Goal: Transaction & Acquisition: Purchase product/service

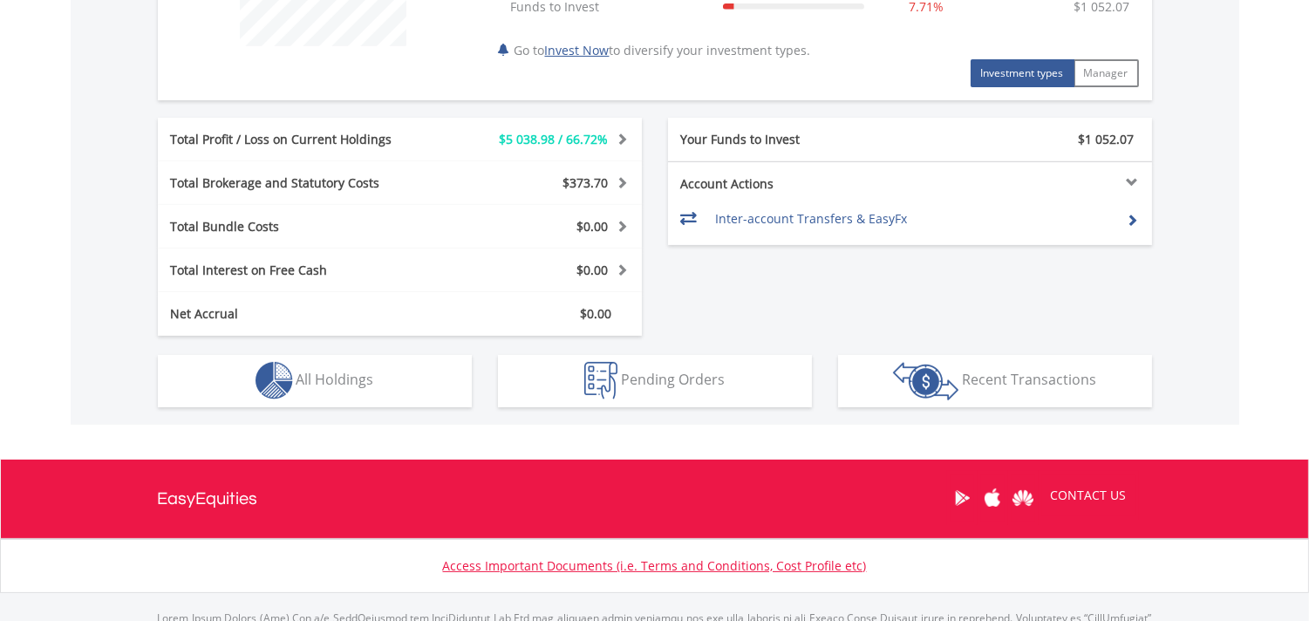
scroll to position [872, 0]
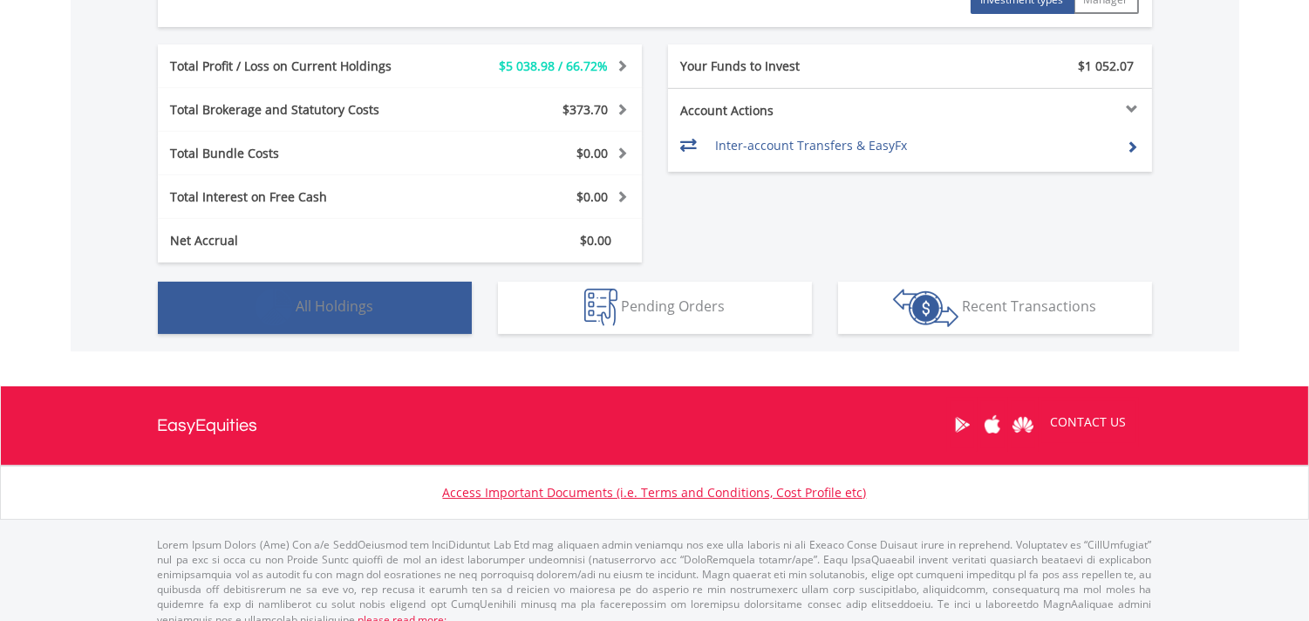
click at [356, 308] on span "All Holdings" at bounding box center [335, 305] width 78 height 19
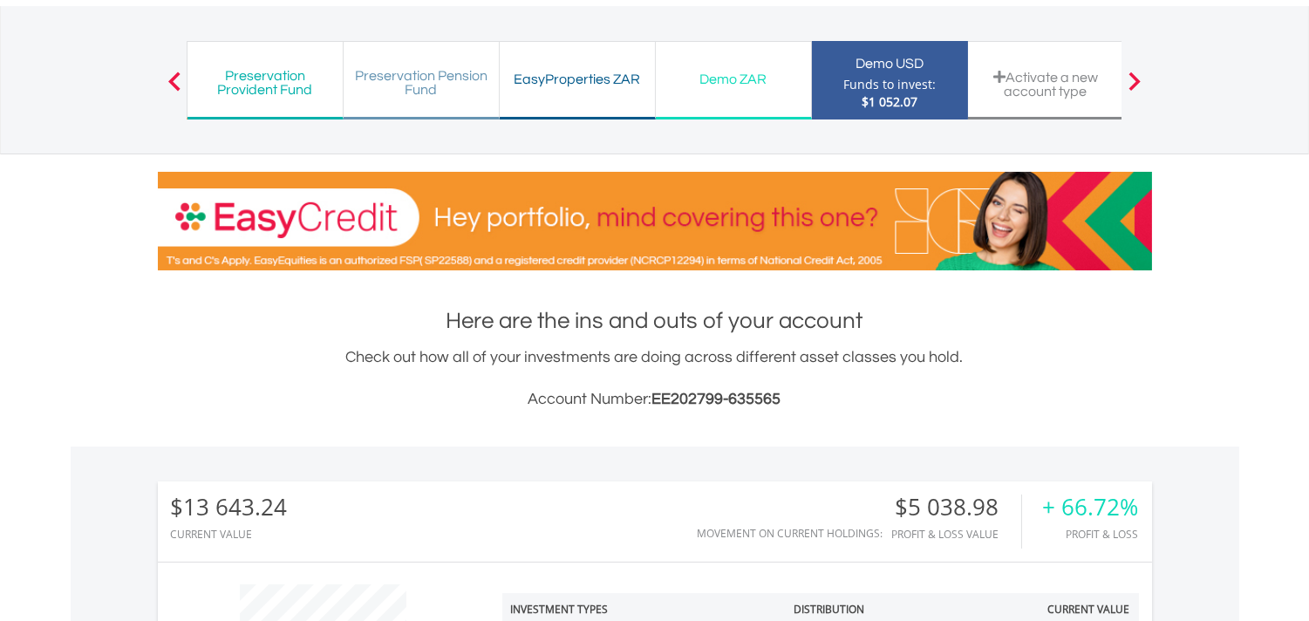
scroll to position [0, 0]
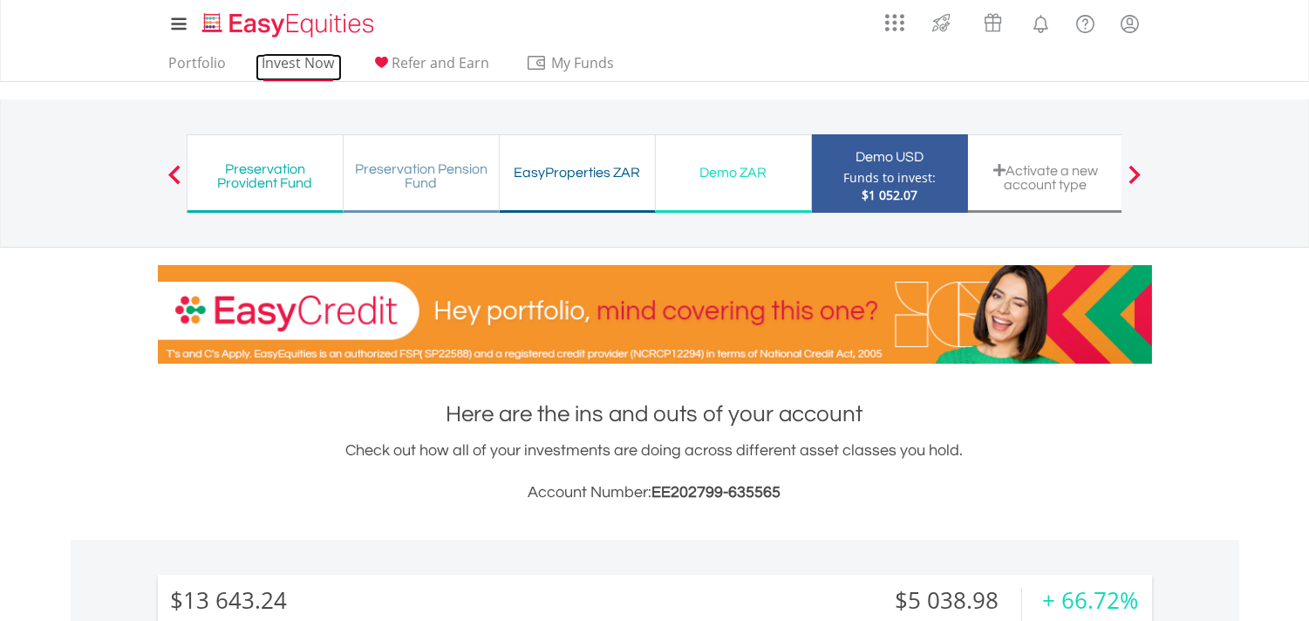
click at [306, 67] on link "Invest Now" at bounding box center [299, 67] width 86 height 27
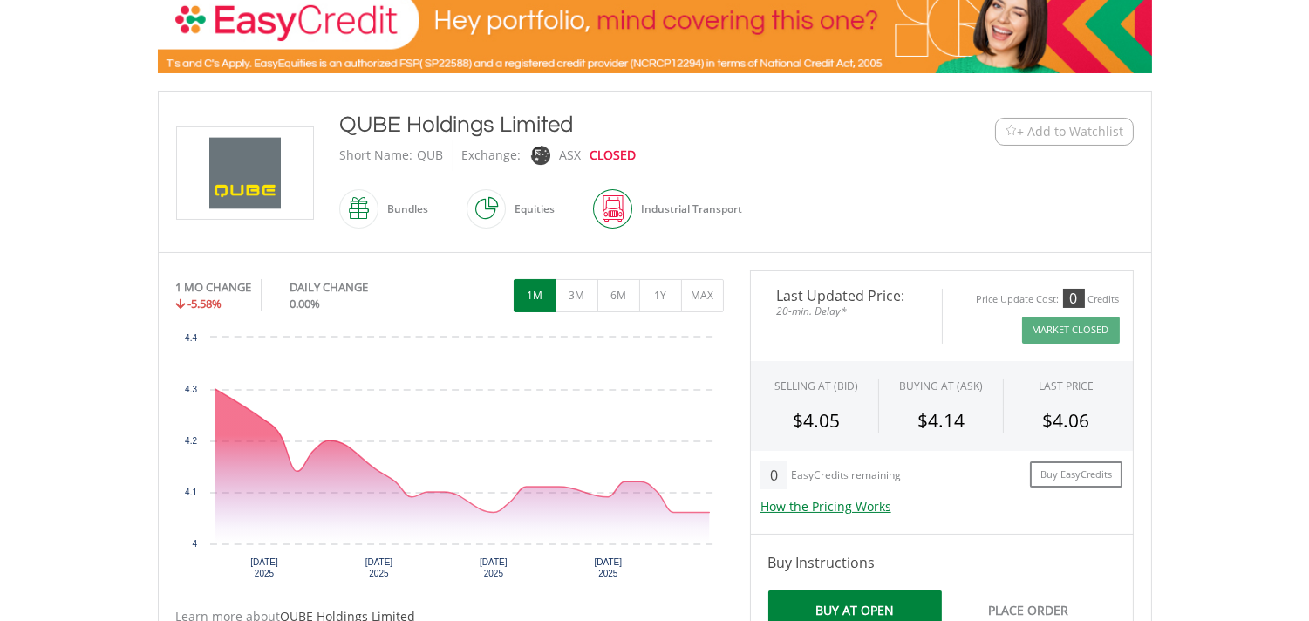
scroll to position [387, 0]
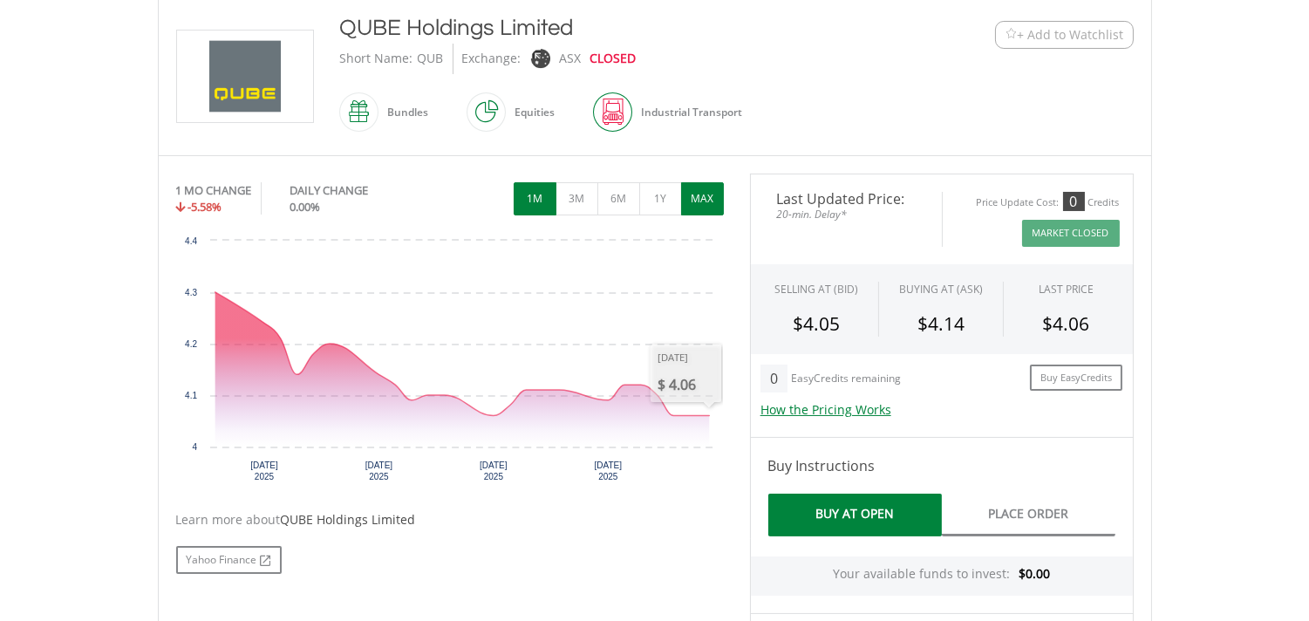
click at [698, 205] on button "MAX" at bounding box center [702, 198] width 43 height 33
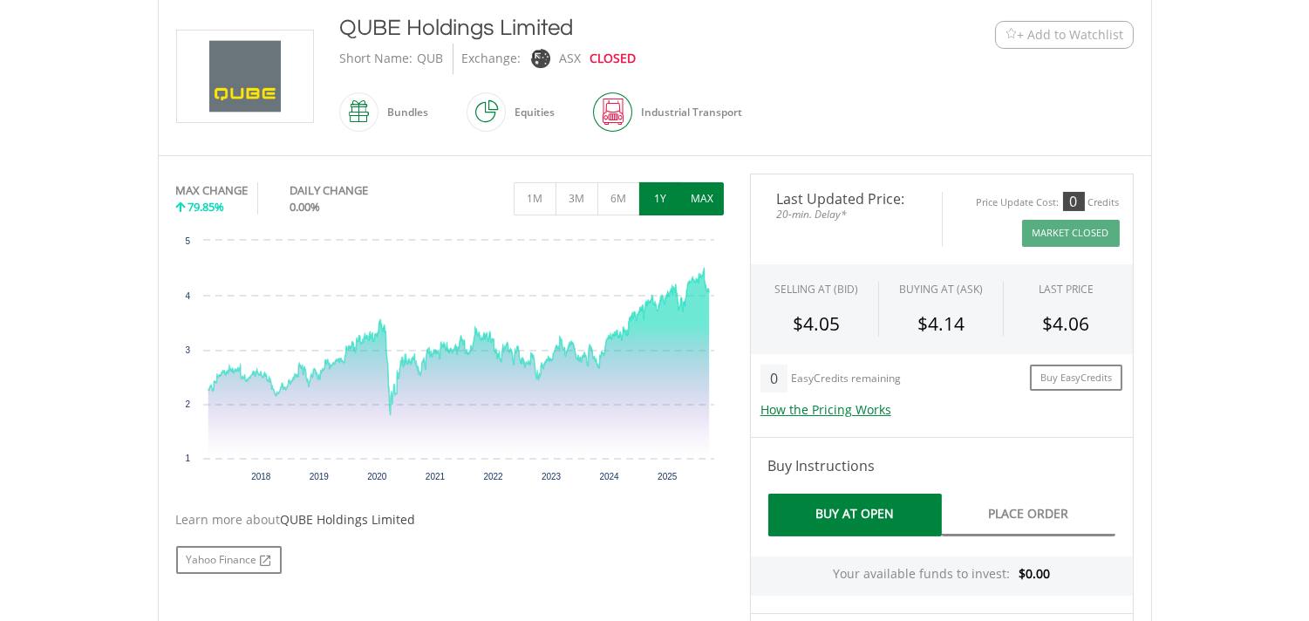
click at [667, 204] on button "1Y" at bounding box center [660, 198] width 43 height 33
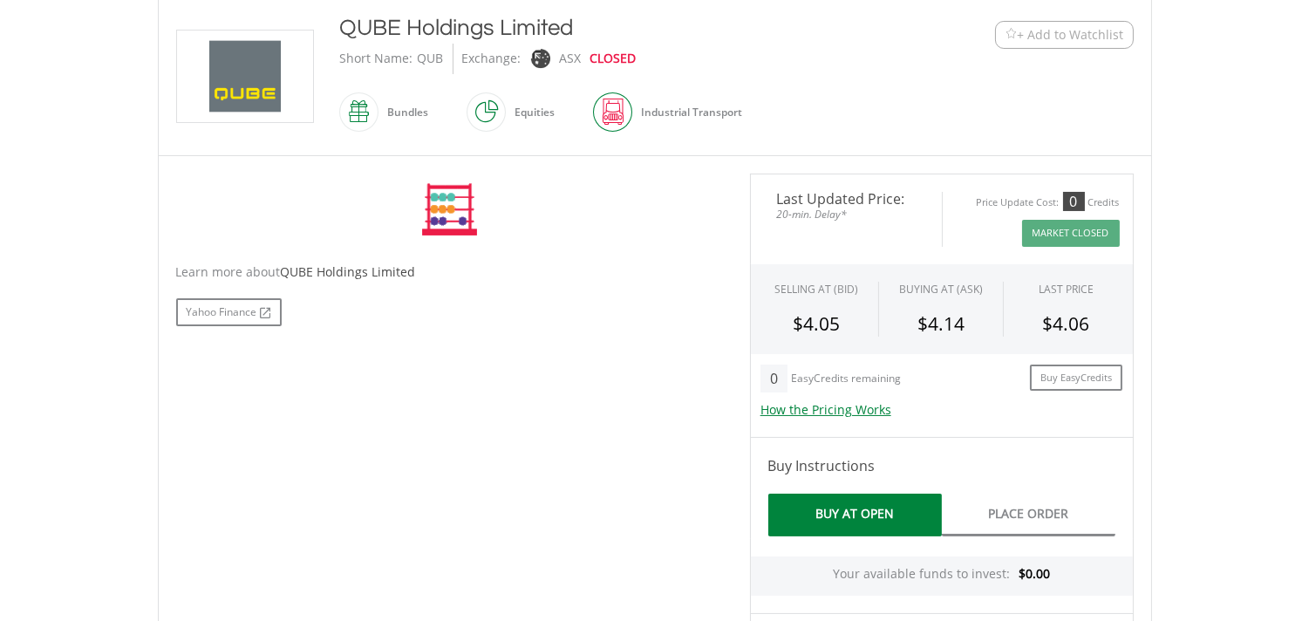
click at [667, 204] on div "No chart available. MAX CHANGE 79.85% DAILY CHANGE 0.00% 1M 3M 6M 1Y MAX Chart …" at bounding box center [450, 210] width 548 height 72
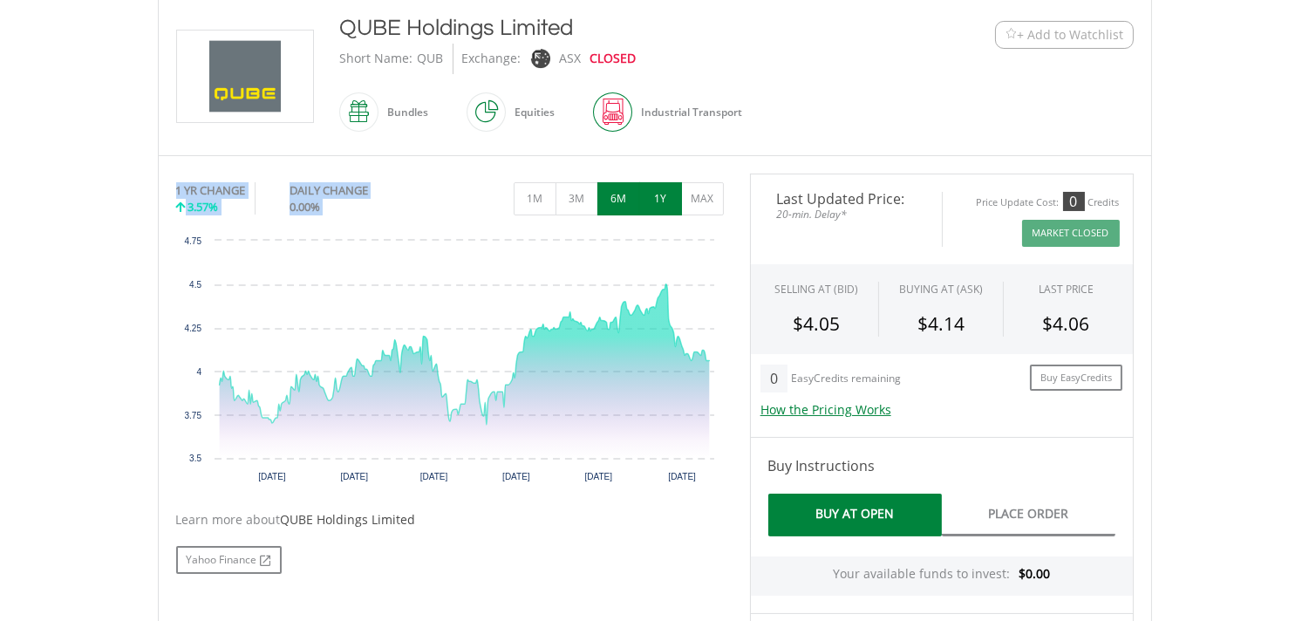
click at [617, 204] on button "6M" at bounding box center [618, 198] width 43 height 33
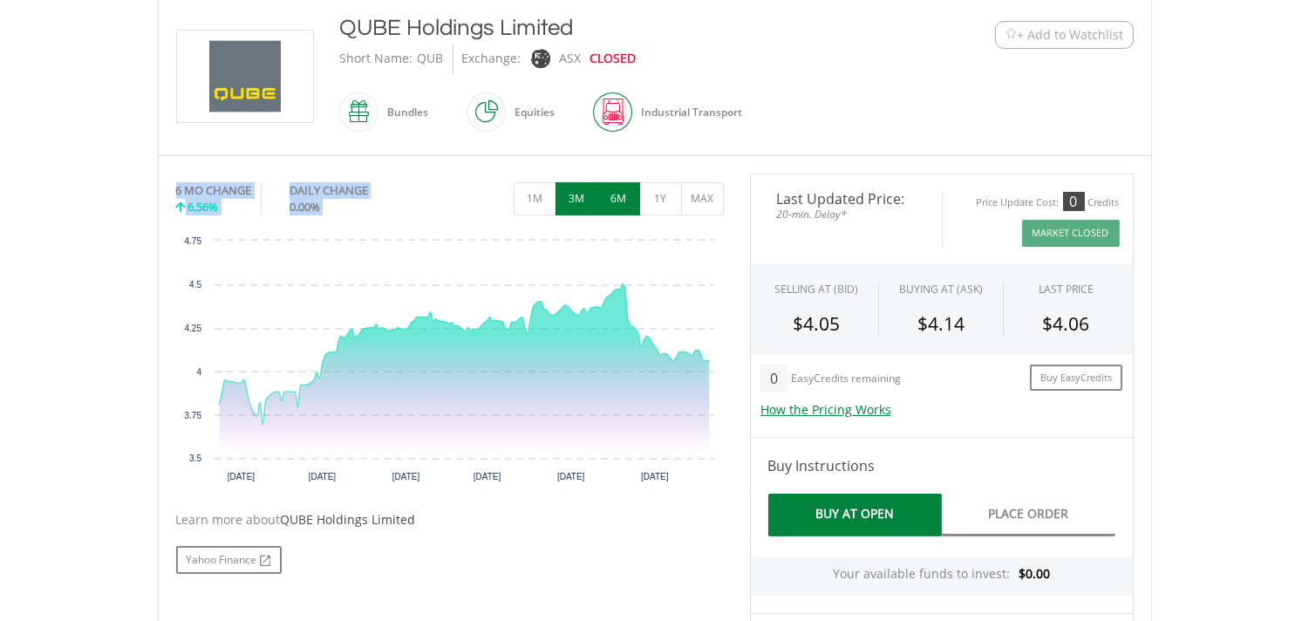
click at [584, 205] on button "3M" at bounding box center [576, 198] width 43 height 33
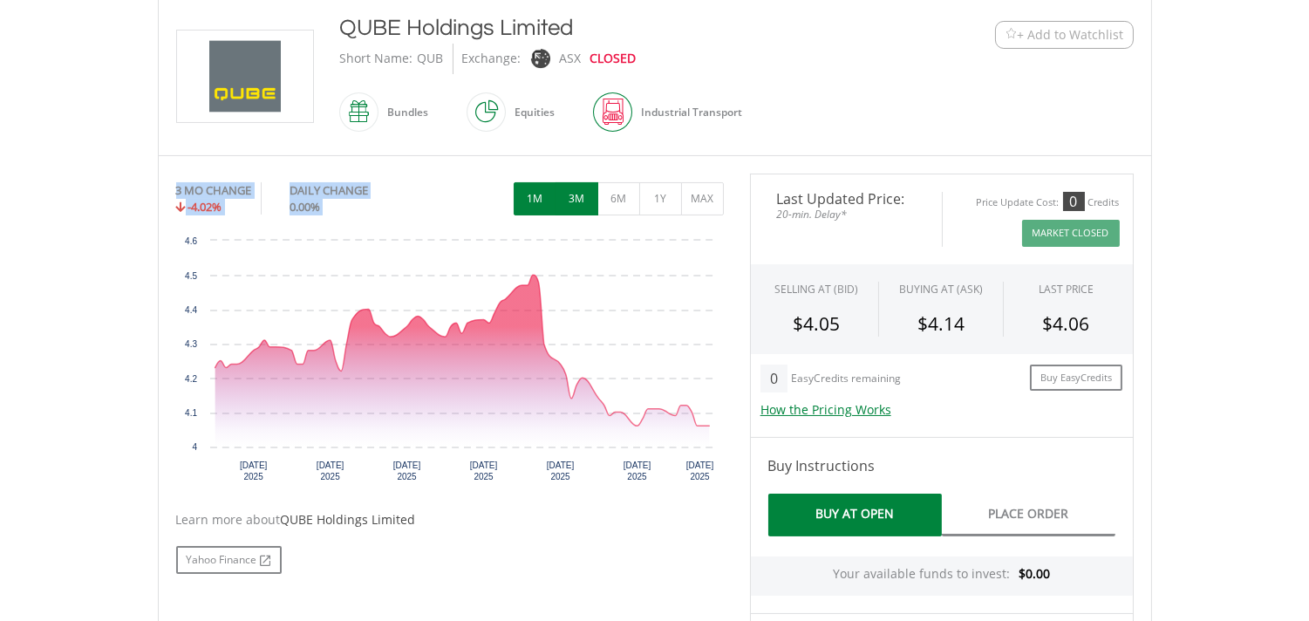
click at [536, 204] on button "1M" at bounding box center [535, 198] width 43 height 33
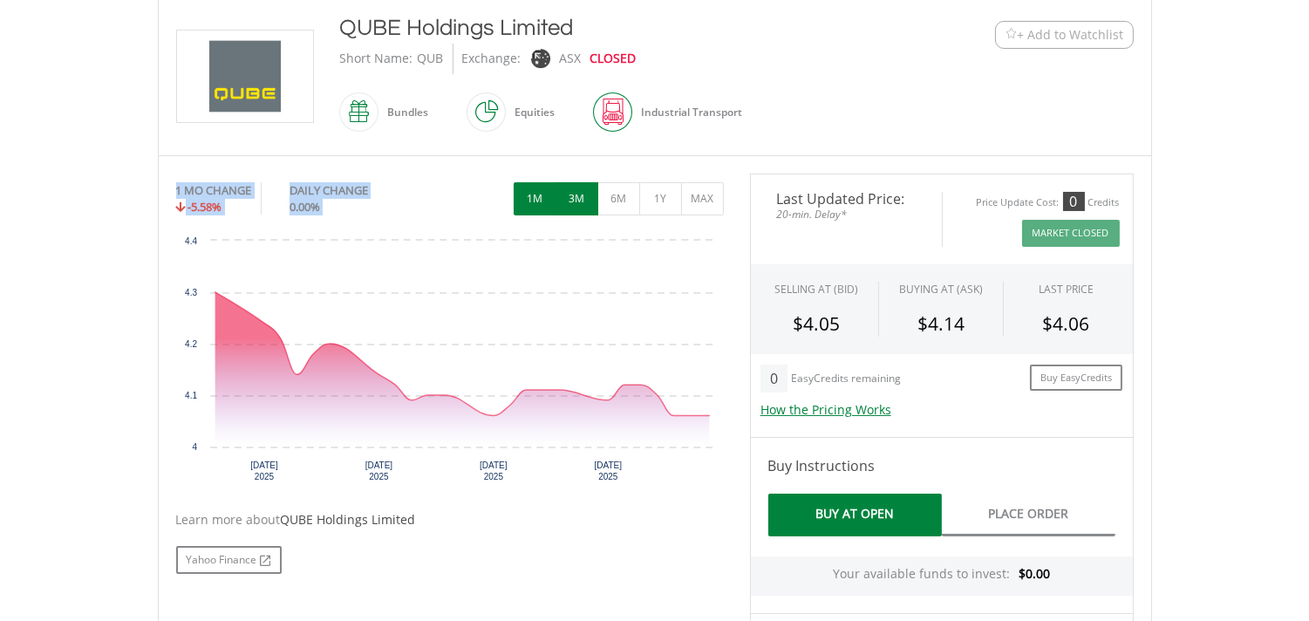
click at [572, 201] on button "3M" at bounding box center [576, 198] width 43 height 33
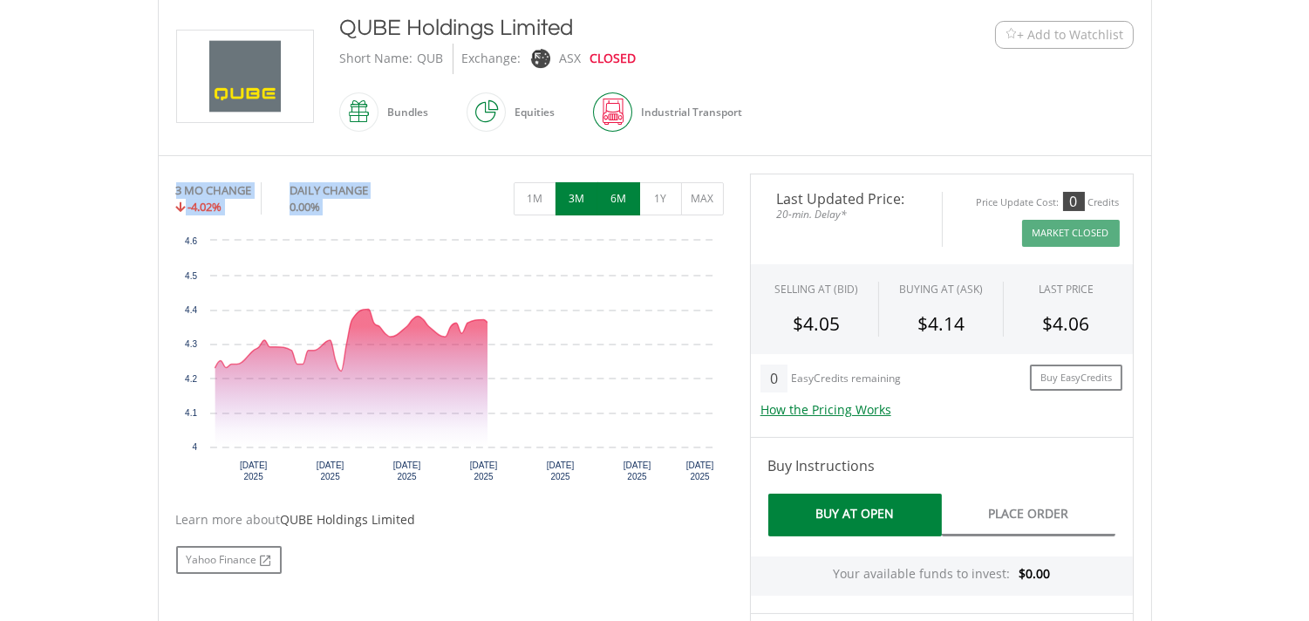
click at [623, 196] on button "6M" at bounding box center [618, 198] width 43 height 33
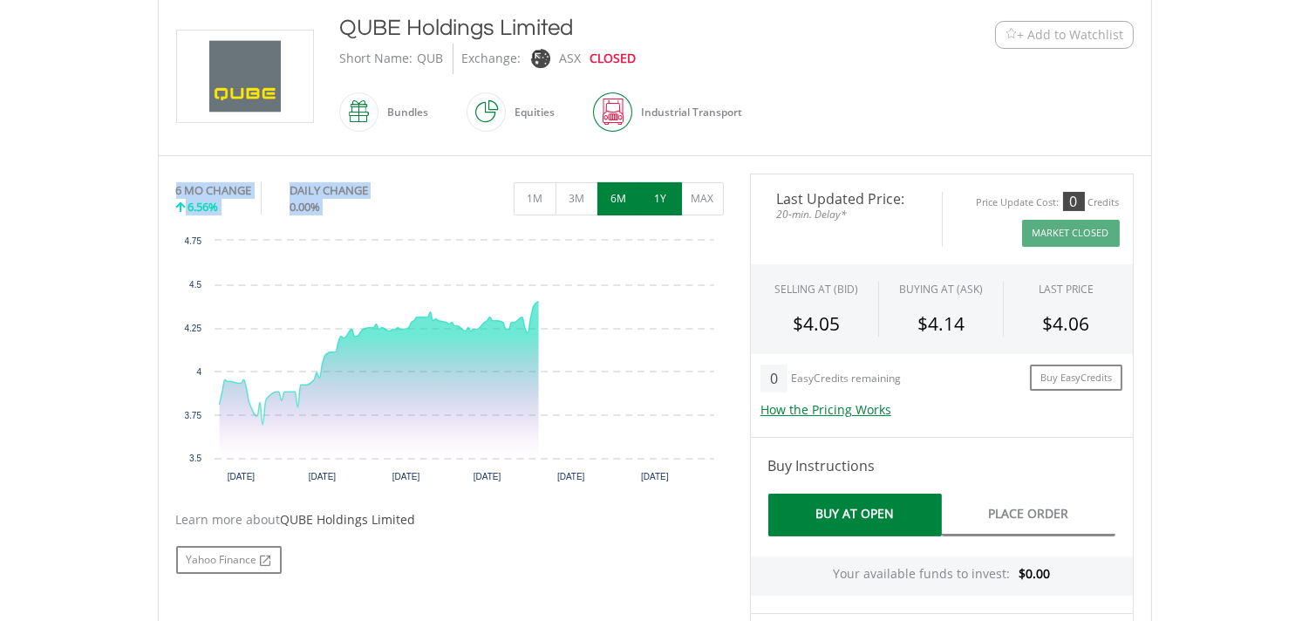
click at [657, 198] on button "1Y" at bounding box center [660, 198] width 43 height 33
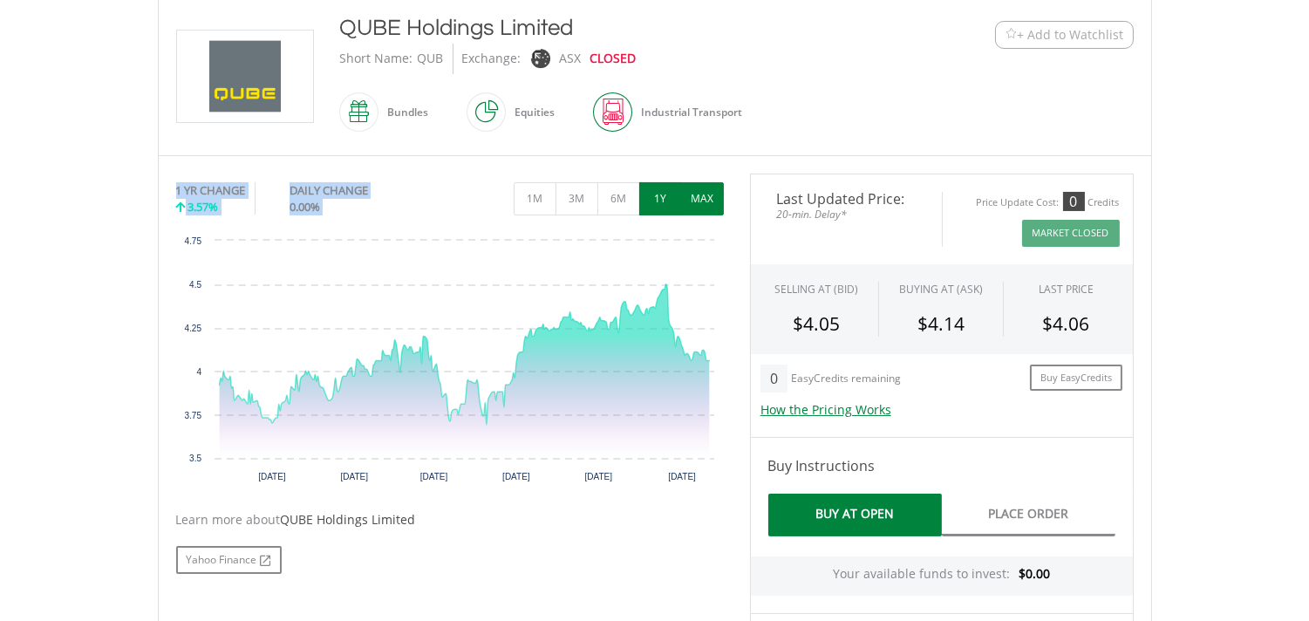
click at [706, 199] on button "MAX" at bounding box center [702, 198] width 43 height 33
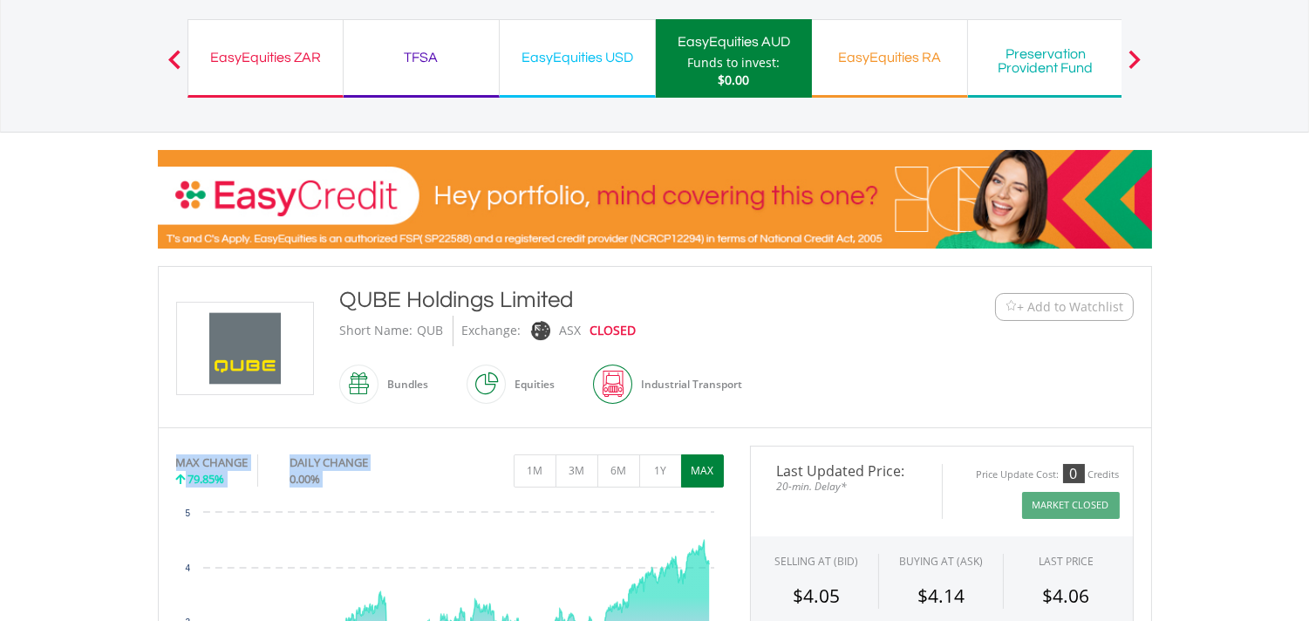
scroll to position [97, 0]
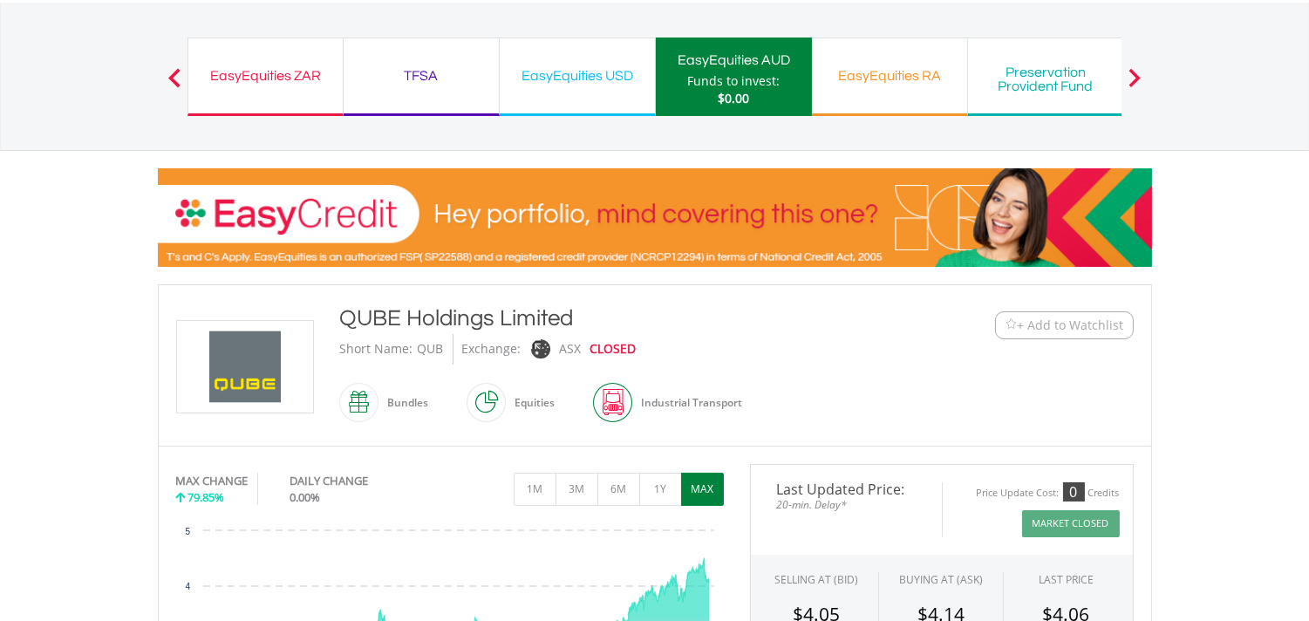
click at [1144, 76] on div at bounding box center [1134, 76] width 35 height 17
click at [1135, 76] on span at bounding box center [1134, 77] width 12 height 19
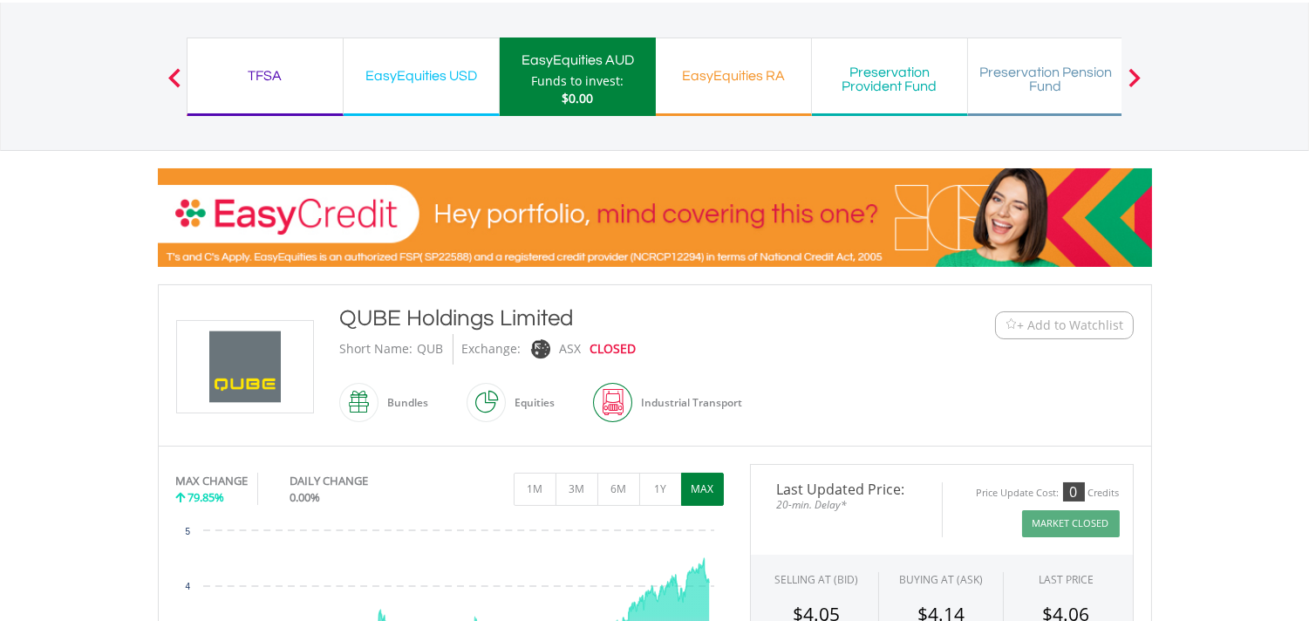
click at [1135, 76] on span at bounding box center [1134, 77] width 12 height 19
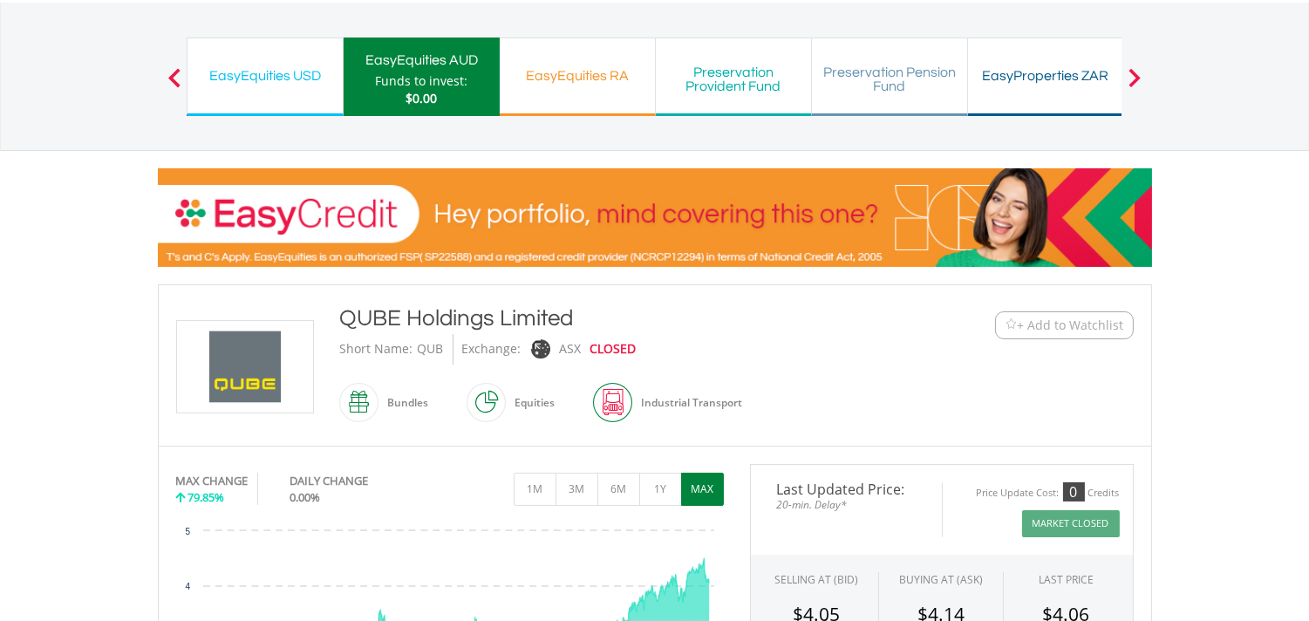
click at [1135, 76] on span at bounding box center [1134, 77] width 12 height 19
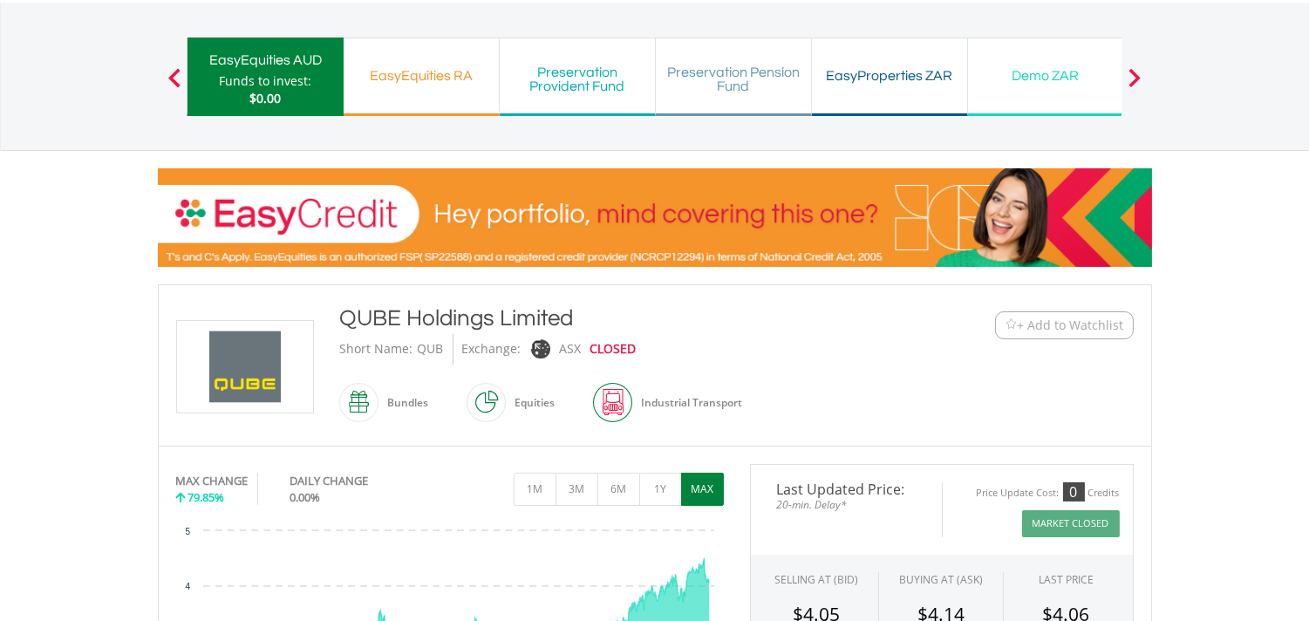
click at [1135, 76] on span at bounding box center [1134, 77] width 12 height 19
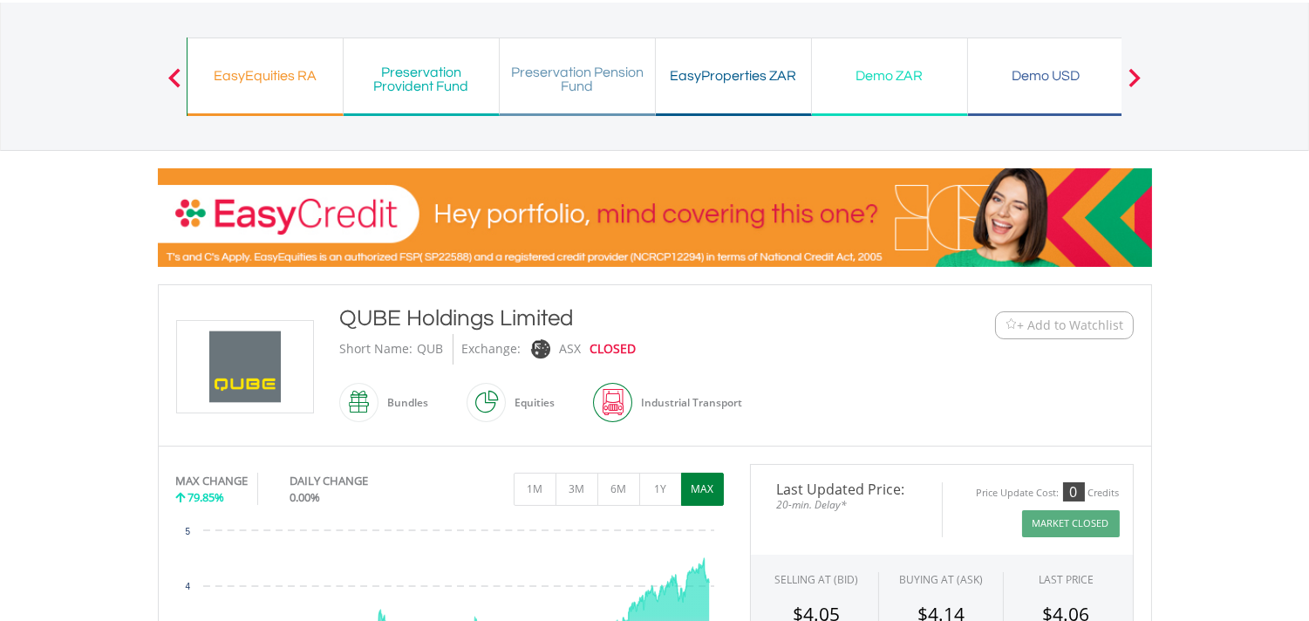
click at [1135, 76] on span at bounding box center [1134, 77] width 12 height 19
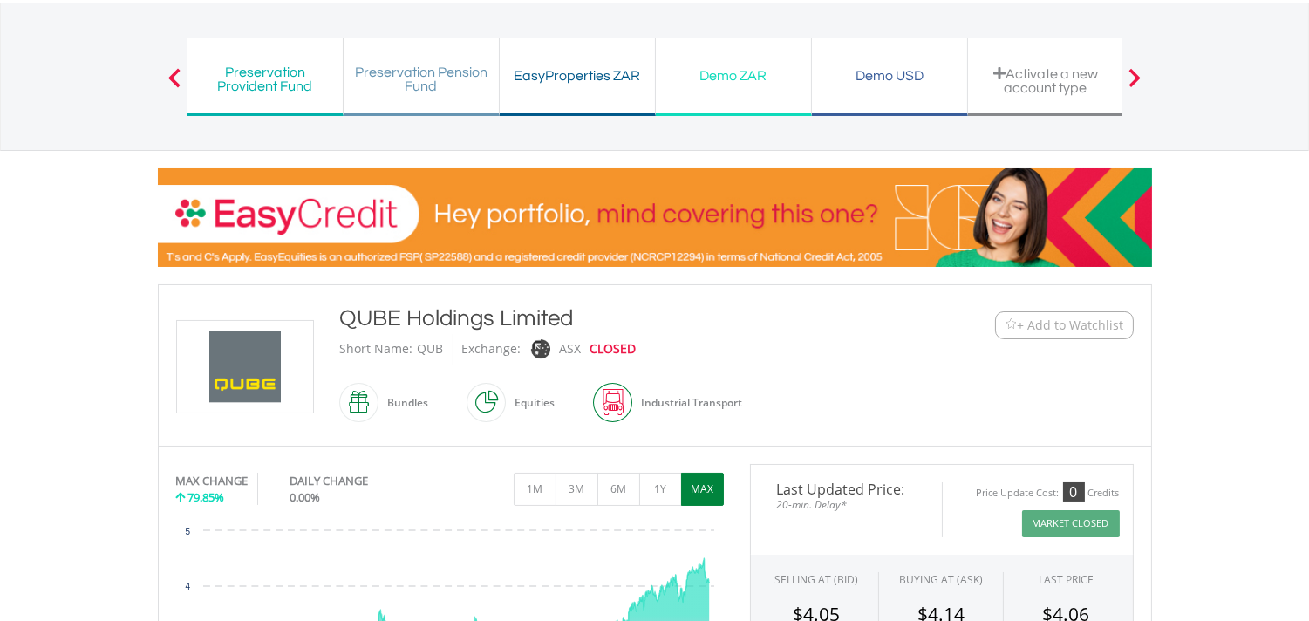
click at [866, 65] on div "Demo USD" at bounding box center [889, 76] width 134 height 24
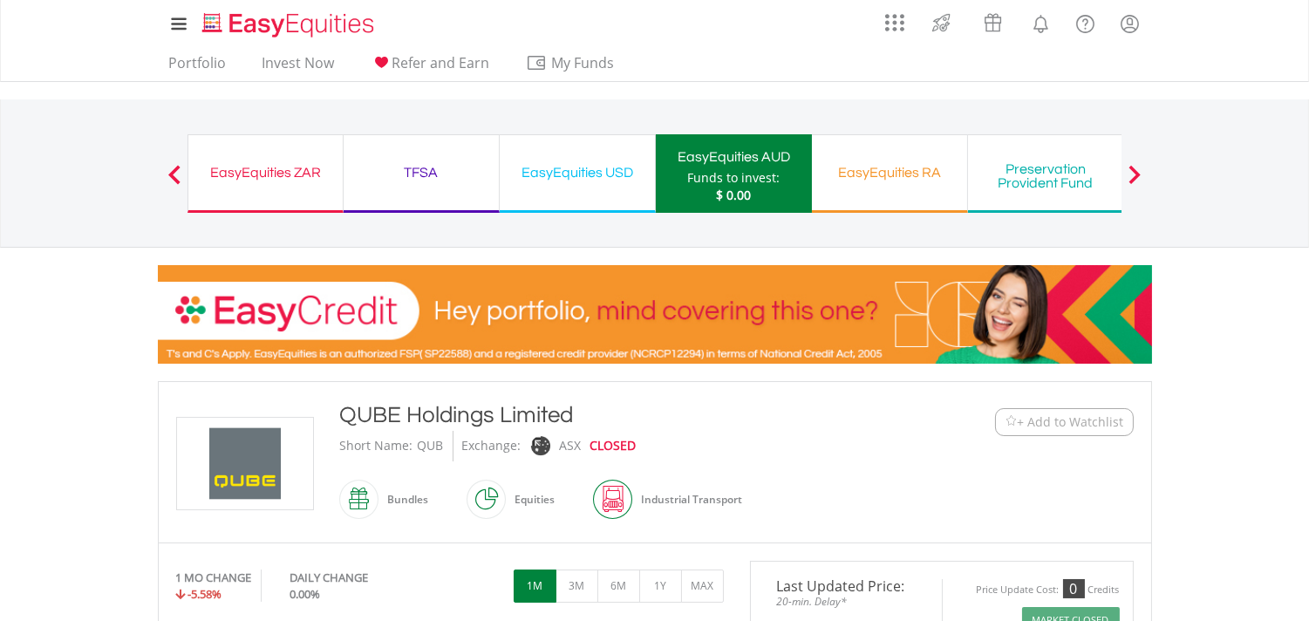
click at [1143, 175] on div at bounding box center [1134, 173] width 35 height 17
click at [1135, 170] on span at bounding box center [1134, 174] width 12 height 19
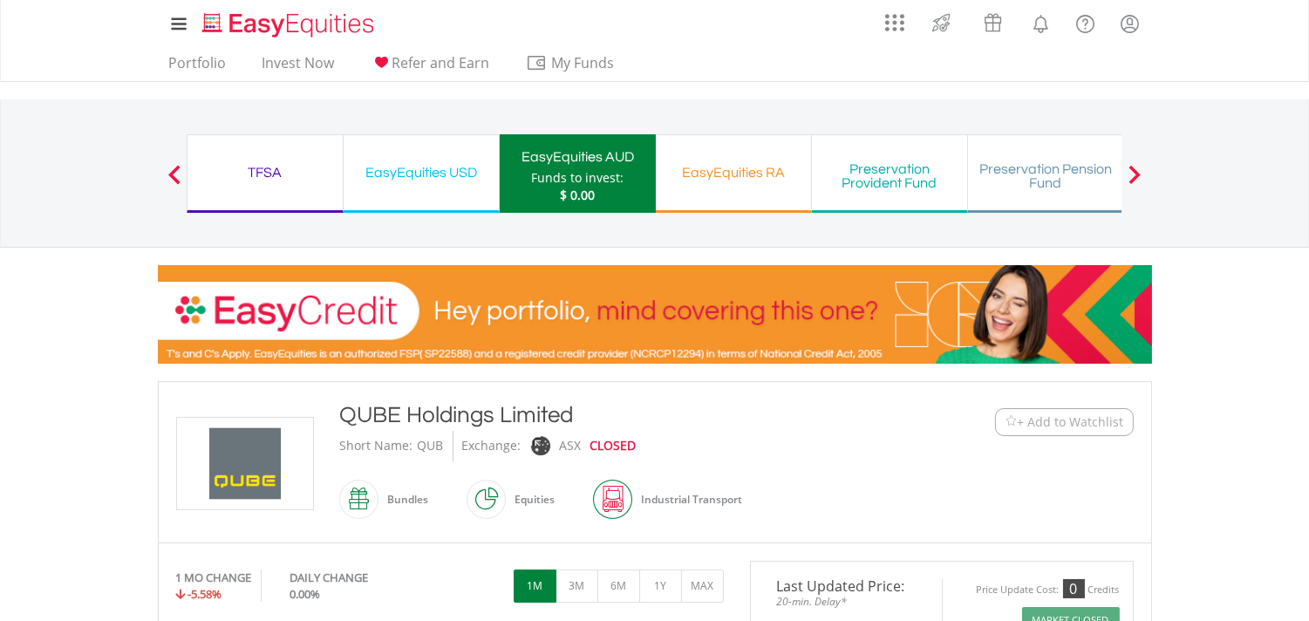
click at [1135, 170] on span at bounding box center [1134, 174] width 12 height 19
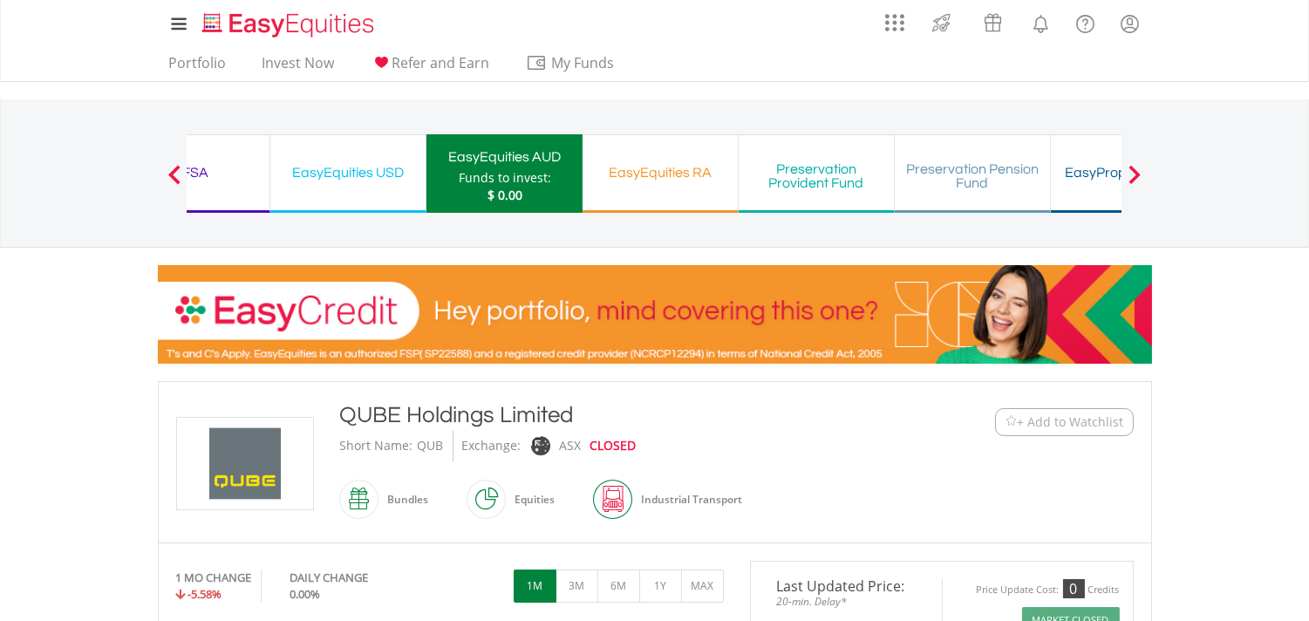
click at [1135, 170] on span at bounding box center [1134, 174] width 12 height 19
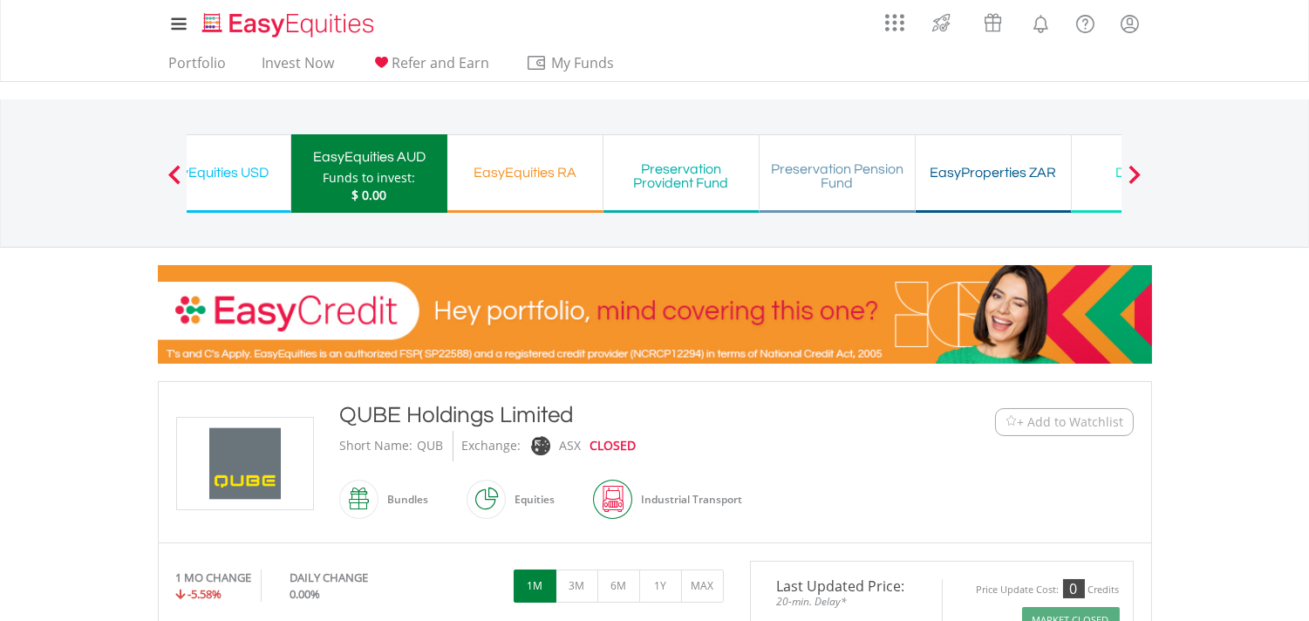
click at [1135, 170] on span at bounding box center [1134, 174] width 12 height 19
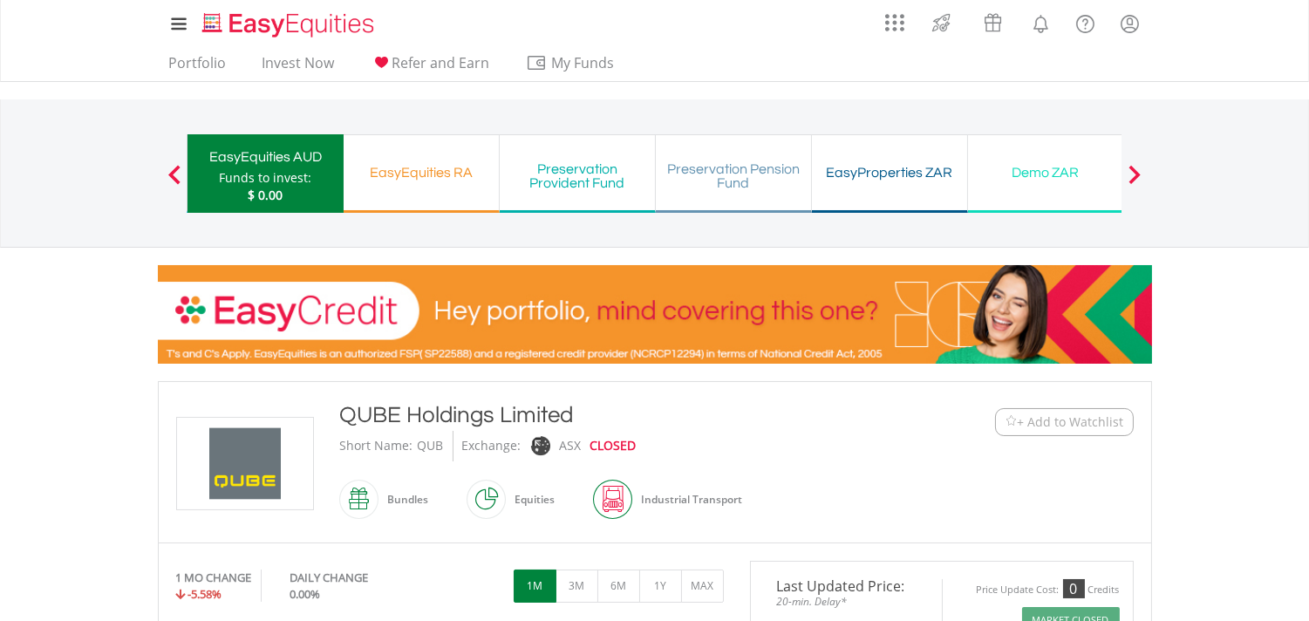
click at [1135, 170] on span at bounding box center [1134, 174] width 12 height 19
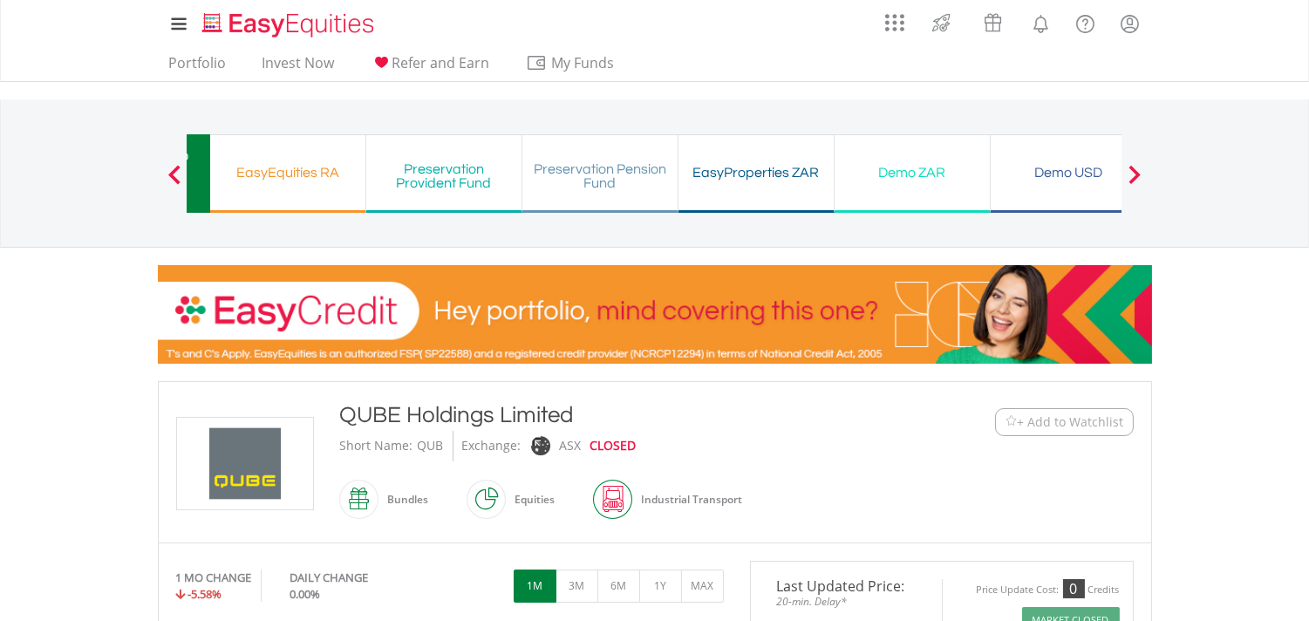
click at [1135, 170] on span at bounding box center [1134, 174] width 12 height 19
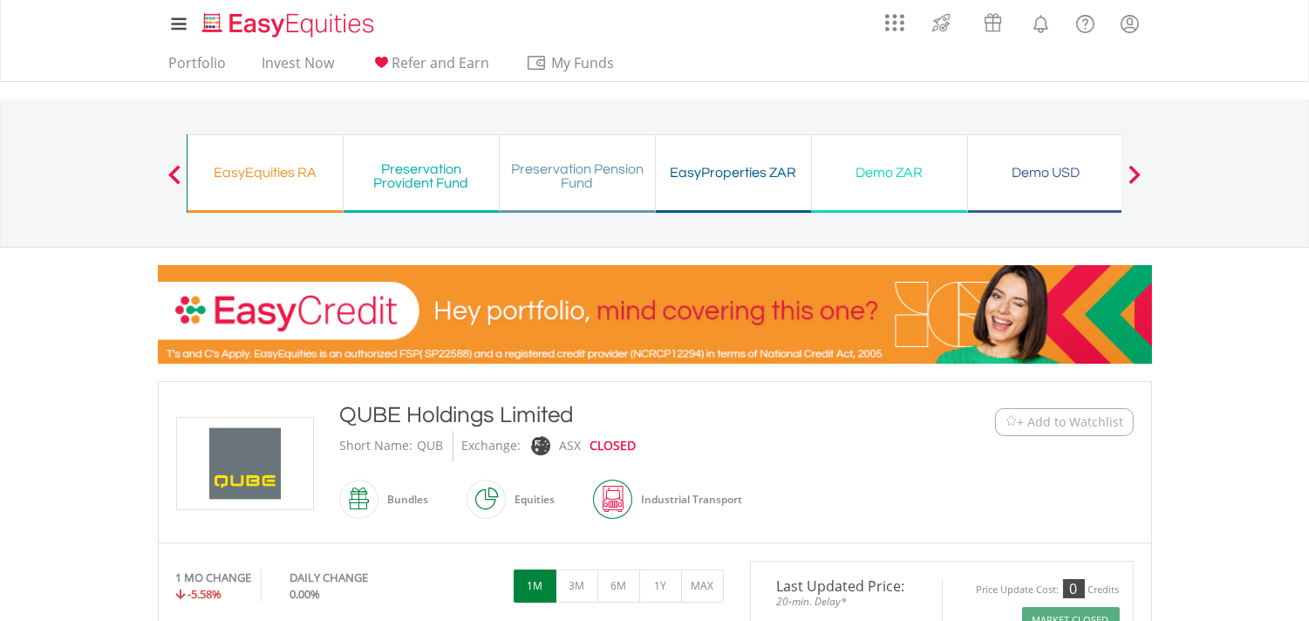
click at [1134, 170] on span at bounding box center [1134, 174] width 12 height 19
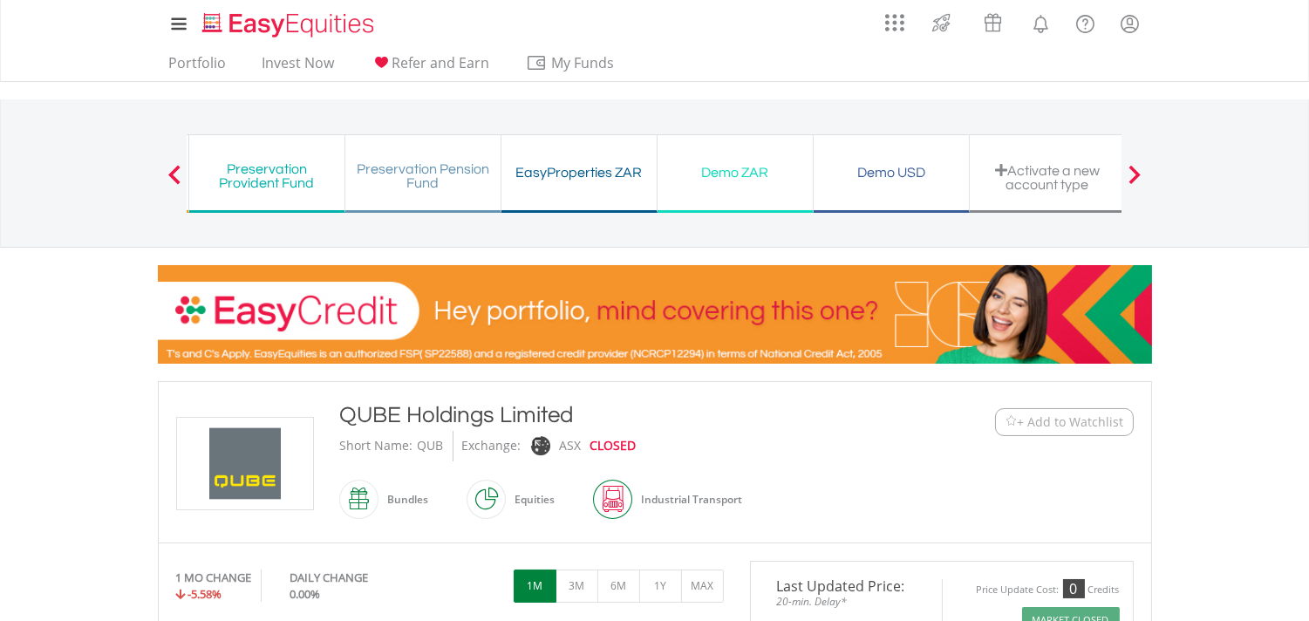
click at [1134, 170] on span at bounding box center [1134, 174] width 12 height 19
click at [876, 181] on div "Demo USD" at bounding box center [889, 172] width 134 height 24
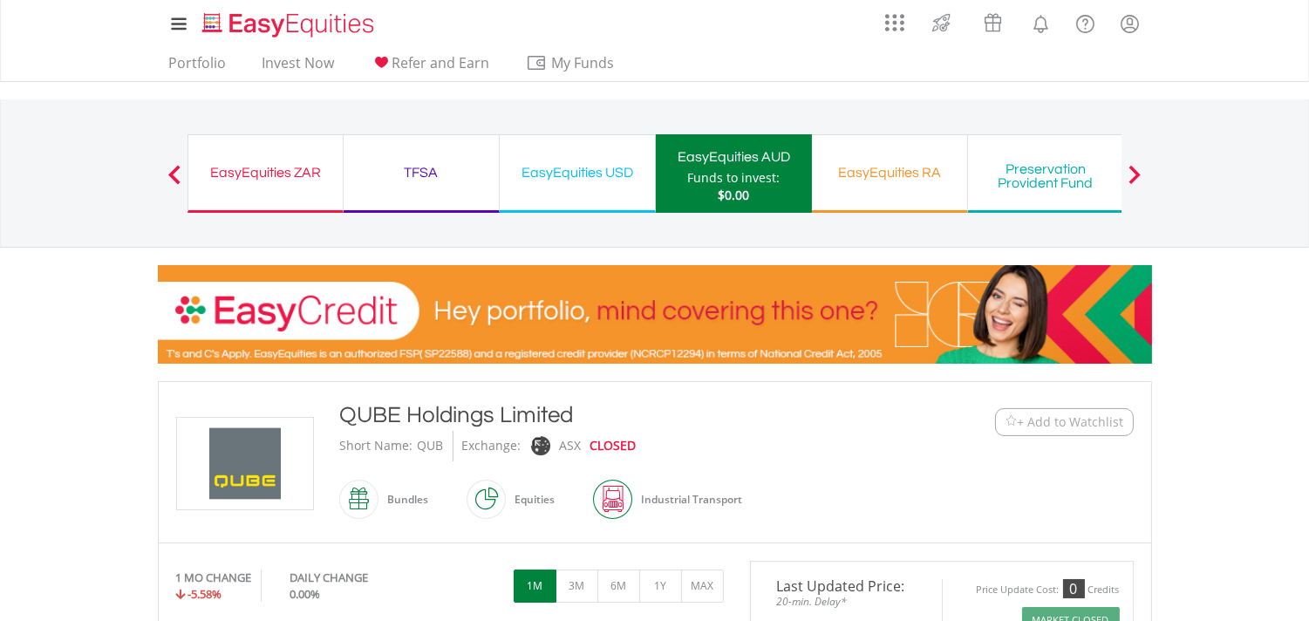
click at [1137, 173] on span at bounding box center [1134, 174] width 12 height 19
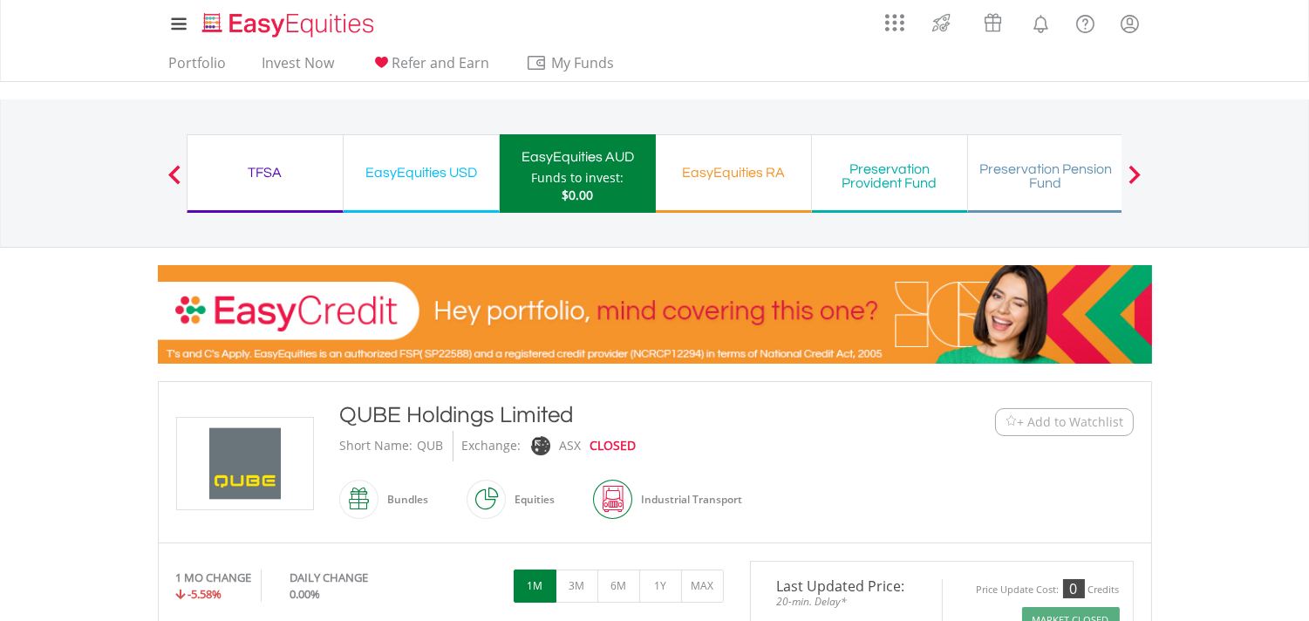
click at [1137, 173] on span at bounding box center [1134, 174] width 12 height 19
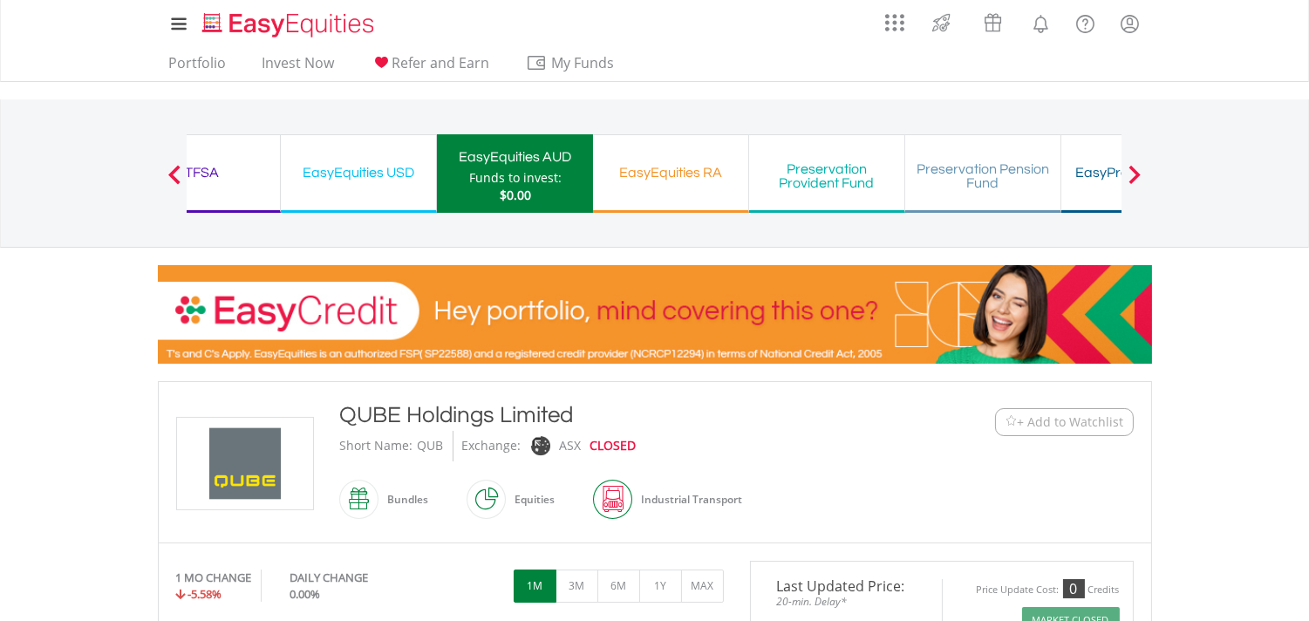
click at [1137, 173] on span at bounding box center [1134, 174] width 12 height 19
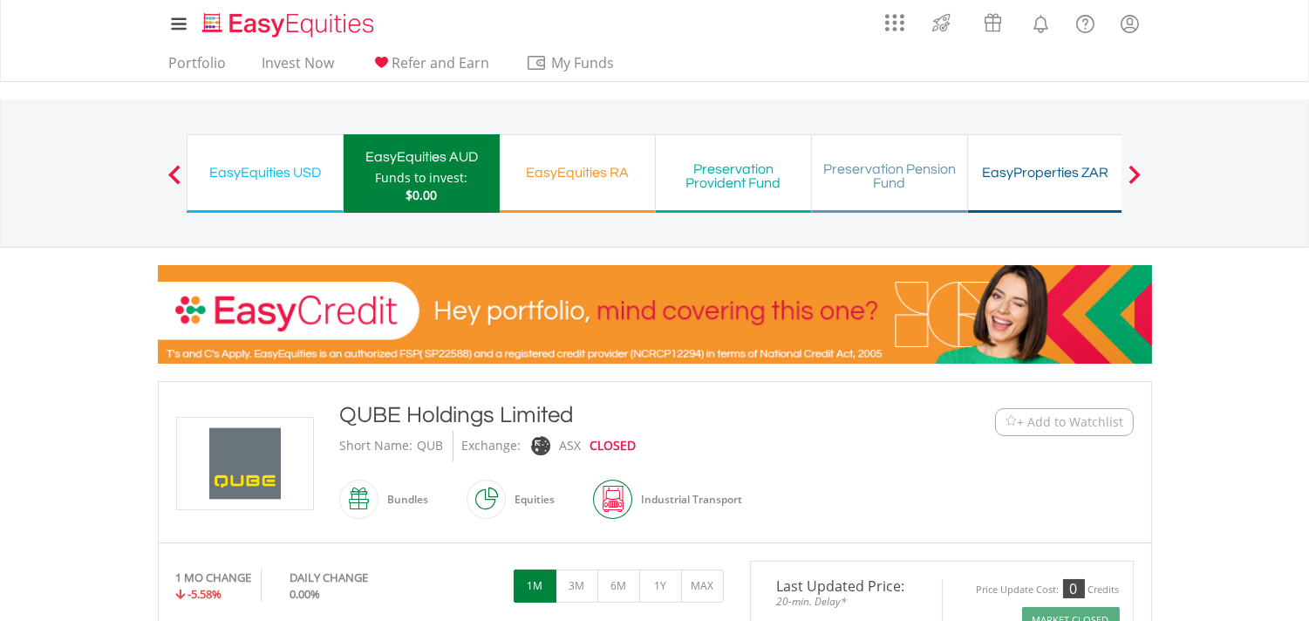
click at [1137, 173] on span at bounding box center [1134, 174] width 12 height 19
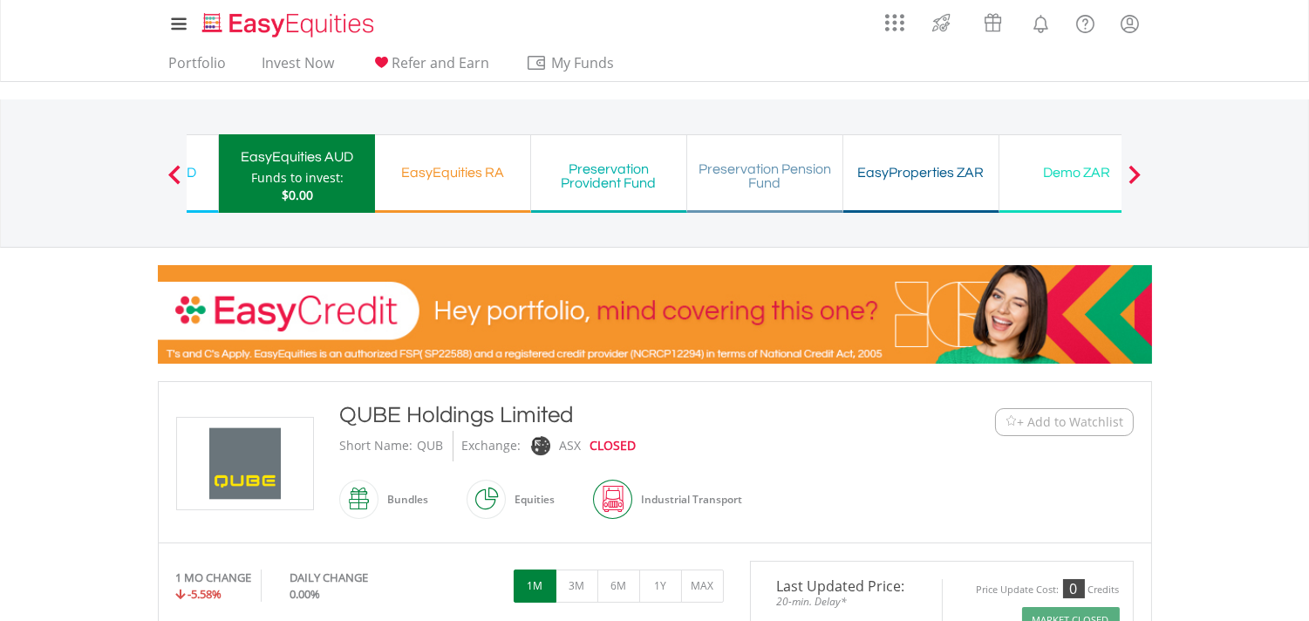
click at [1137, 173] on span at bounding box center [1134, 174] width 12 height 19
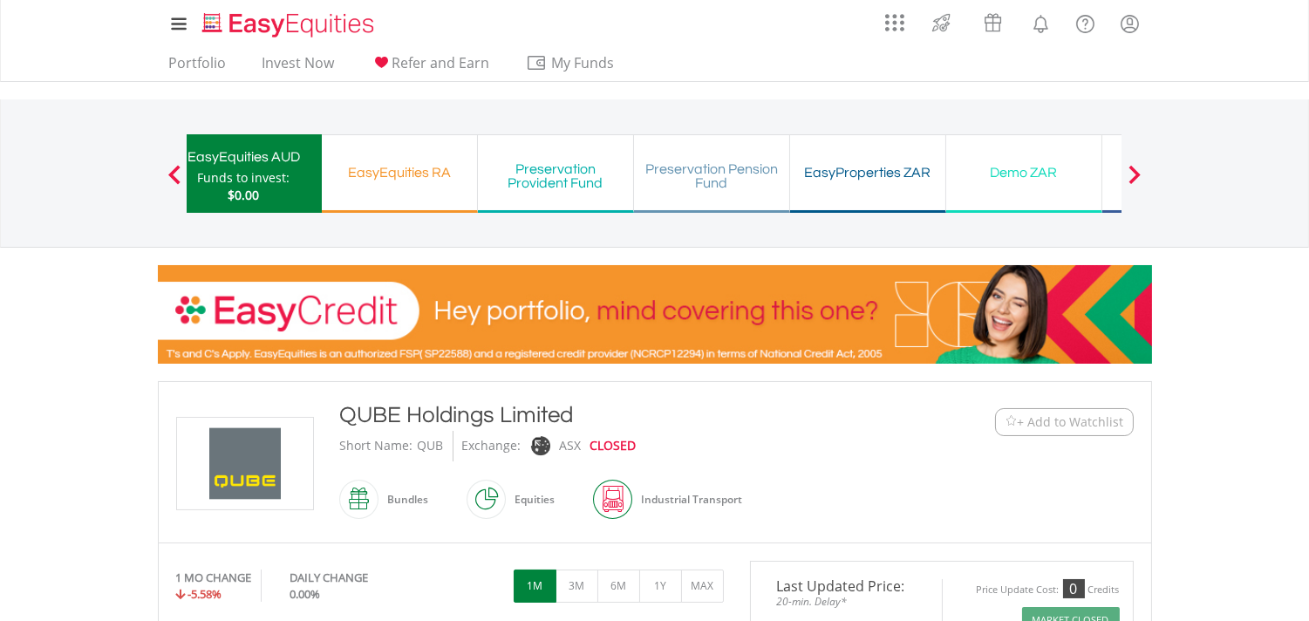
click at [1137, 173] on span at bounding box center [1134, 174] width 12 height 19
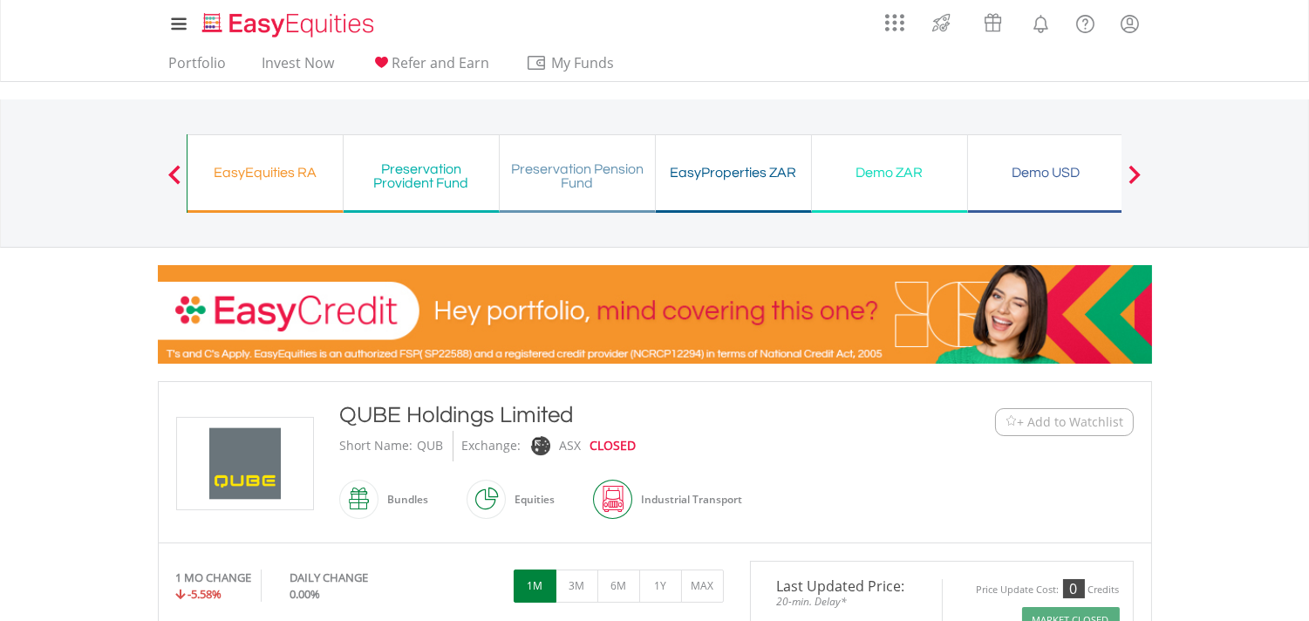
click at [1137, 173] on span at bounding box center [1134, 174] width 12 height 19
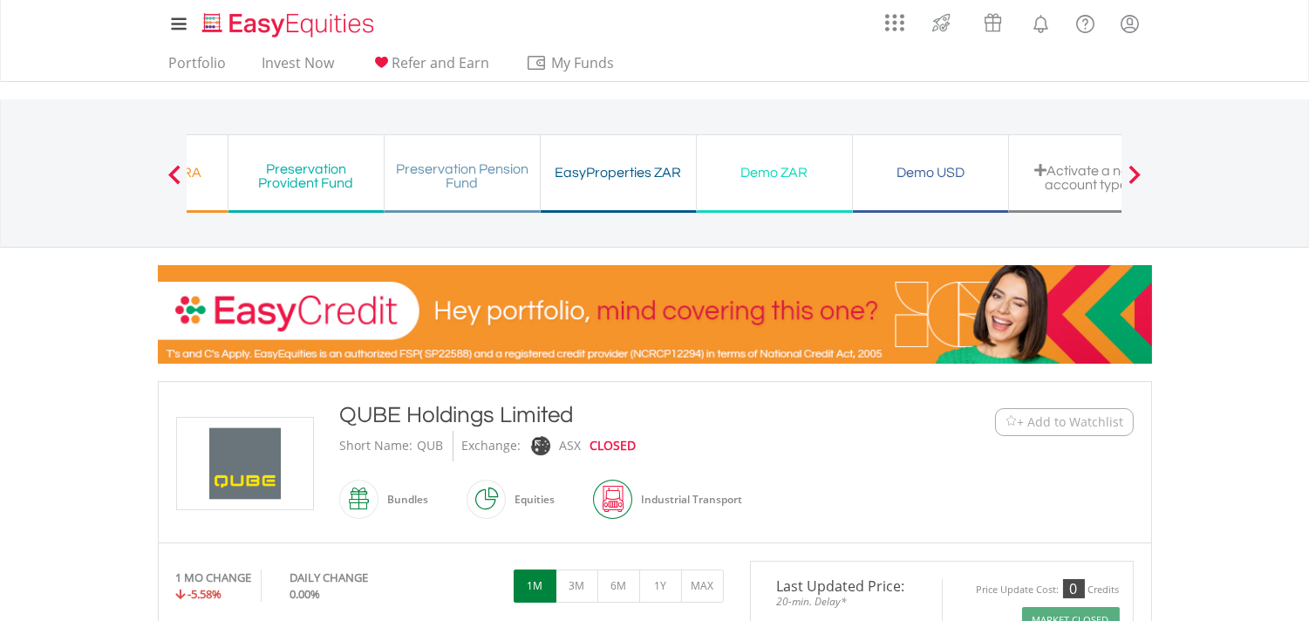
click at [1137, 173] on span at bounding box center [1134, 174] width 12 height 19
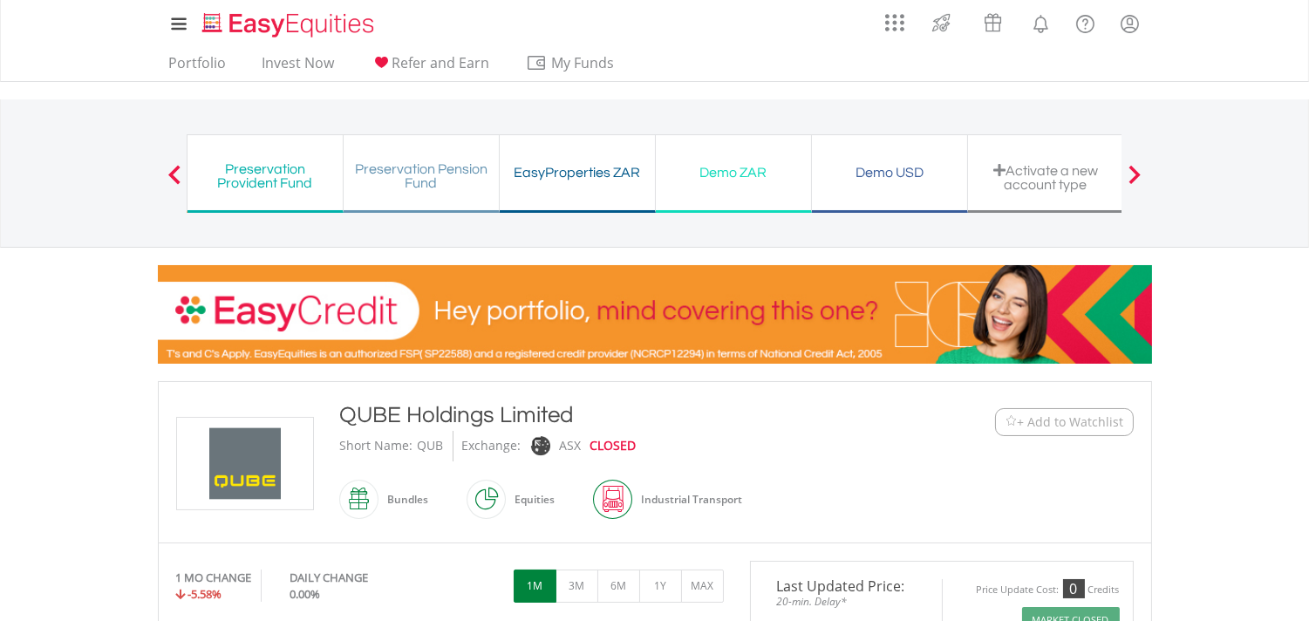
click at [1137, 173] on span at bounding box center [1134, 174] width 12 height 19
click at [883, 178] on div "Demo USD" at bounding box center [889, 172] width 134 height 24
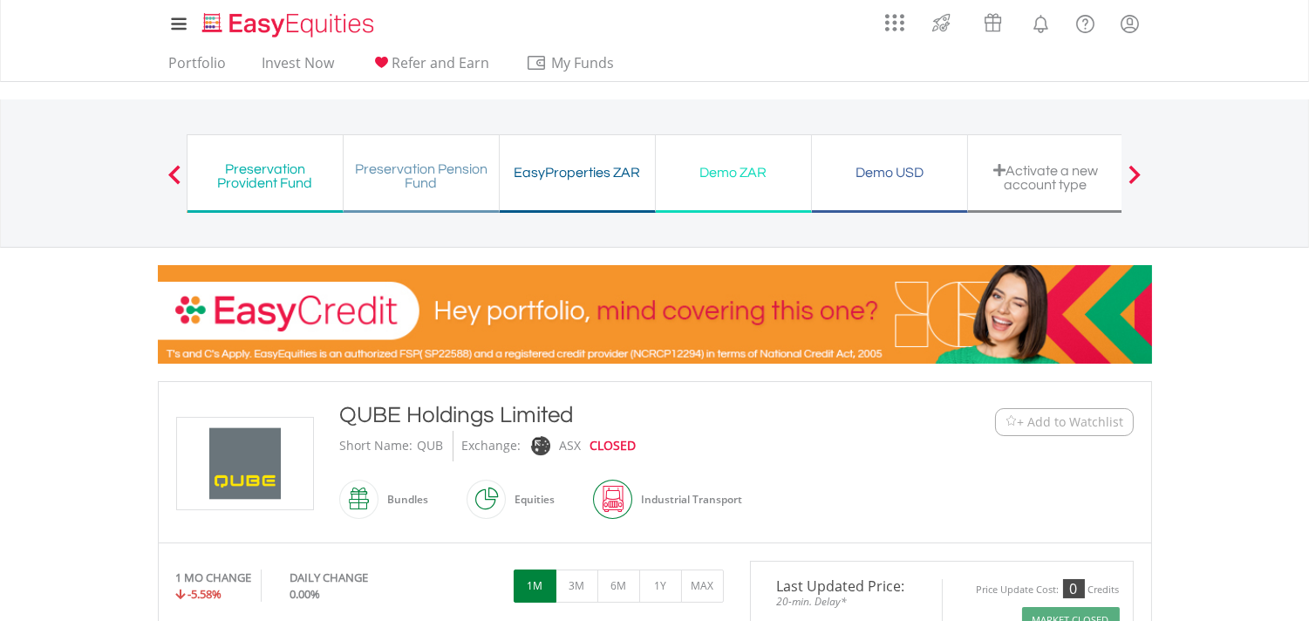
click at [883, 178] on div "Demo USD" at bounding box center [889, 172] width 134 height 24
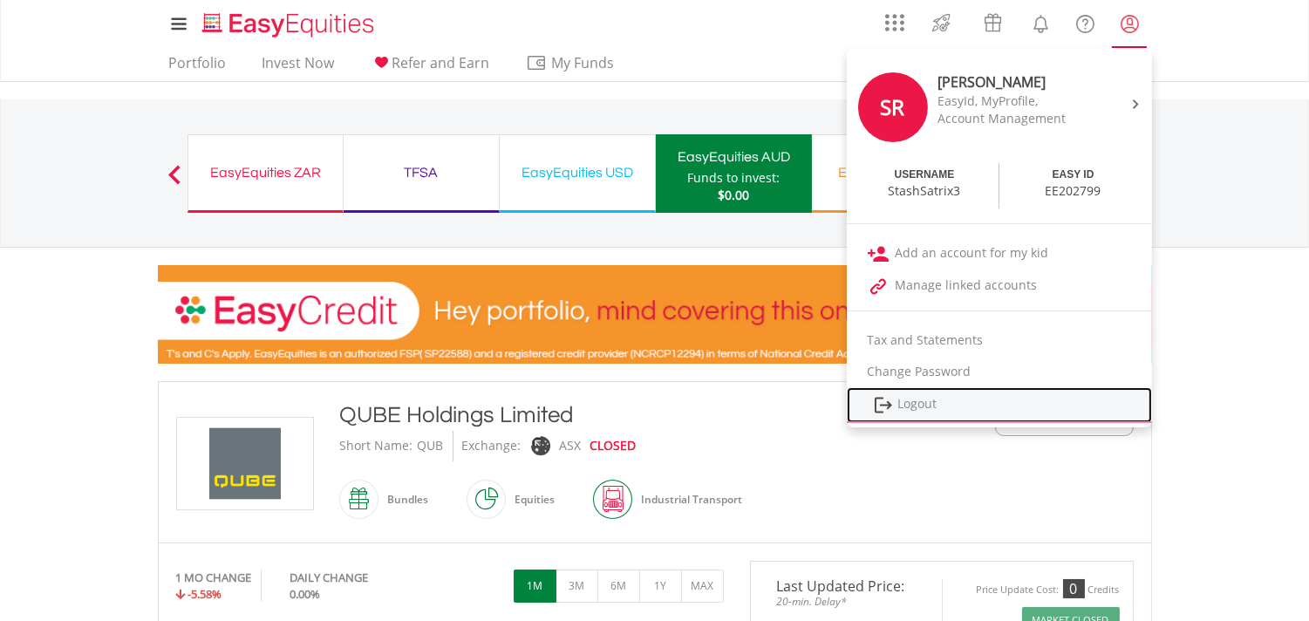
click at [916, 403] on link "Logout" at bounding box center [999, 405] width 305 height 36
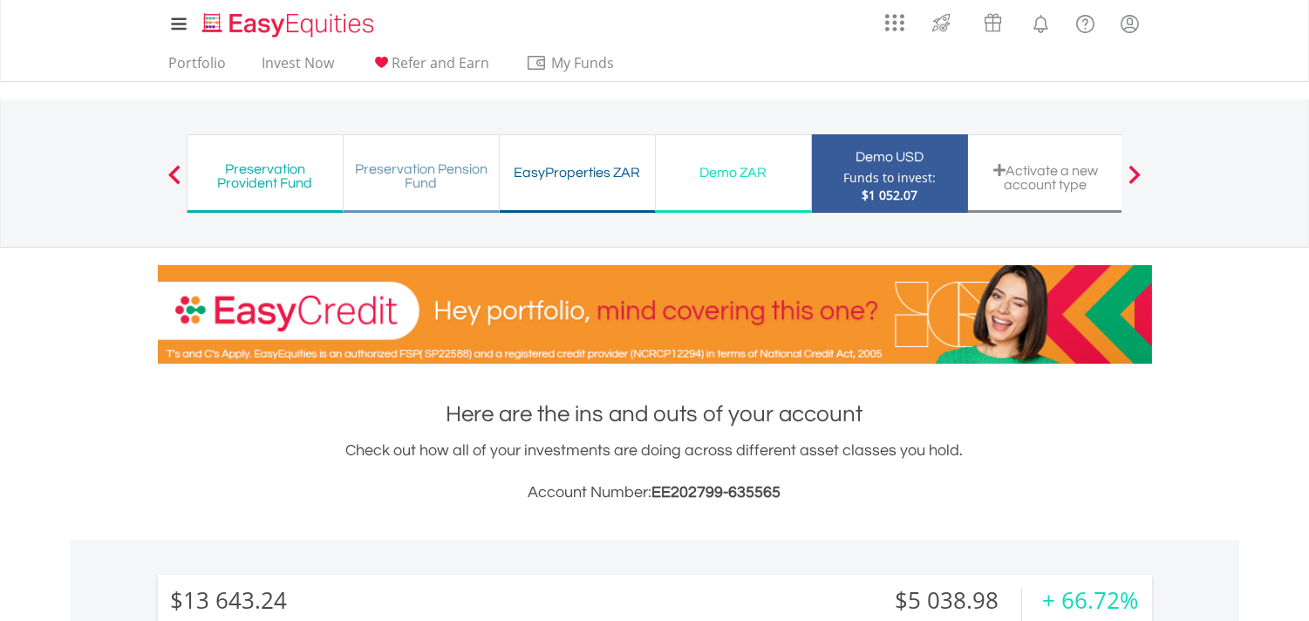
scroll to position [167, 331]
click at [893, 178] on div "Funds to invest:" at bounding box center [889, 177] width 92 height 17
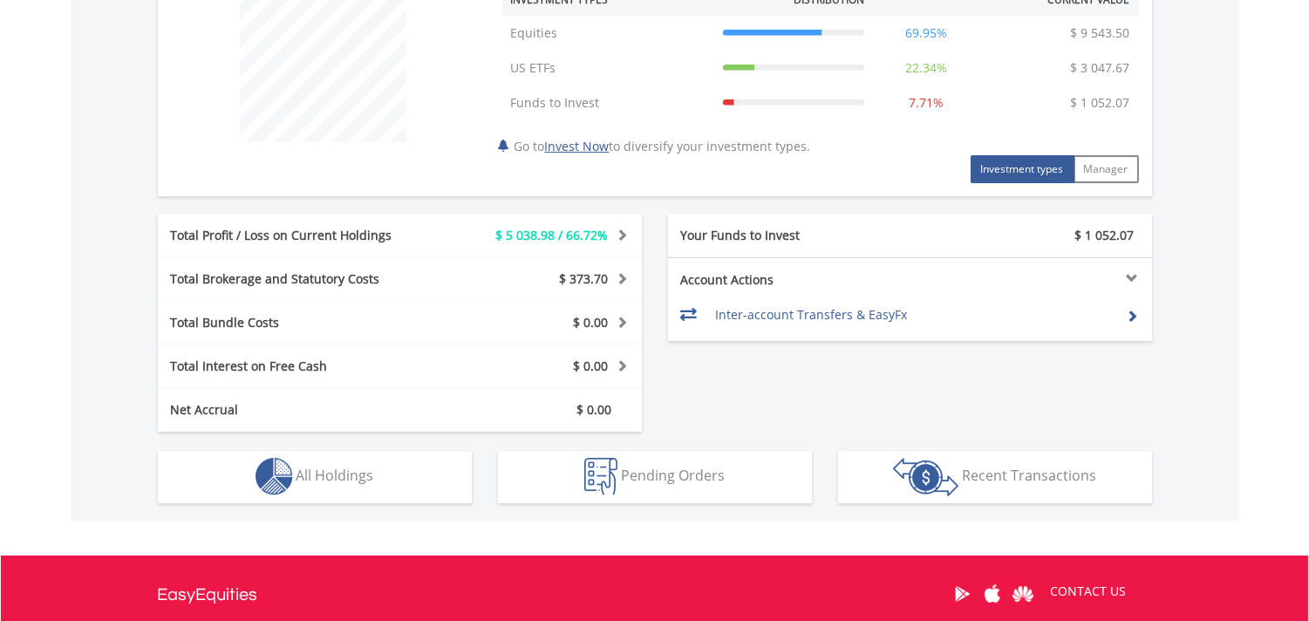
scroll to position [694, 0]
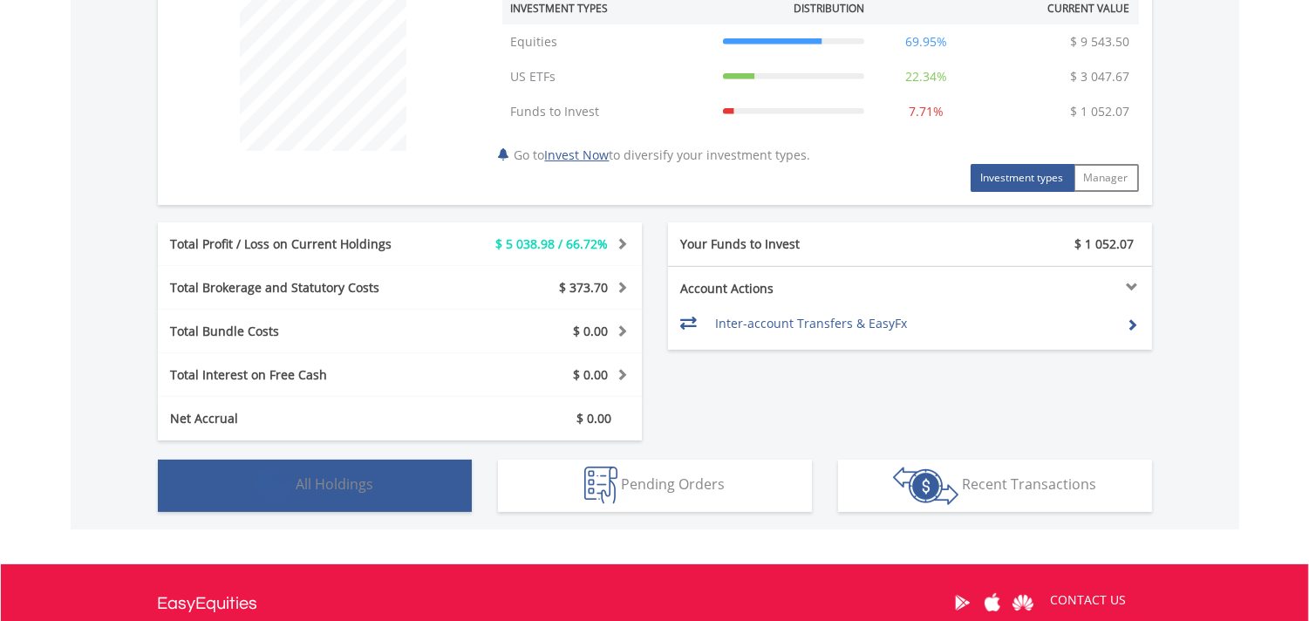
click at [355, 486] on span "All Holdings" at bounding box center [335, 483] width 78 height 19
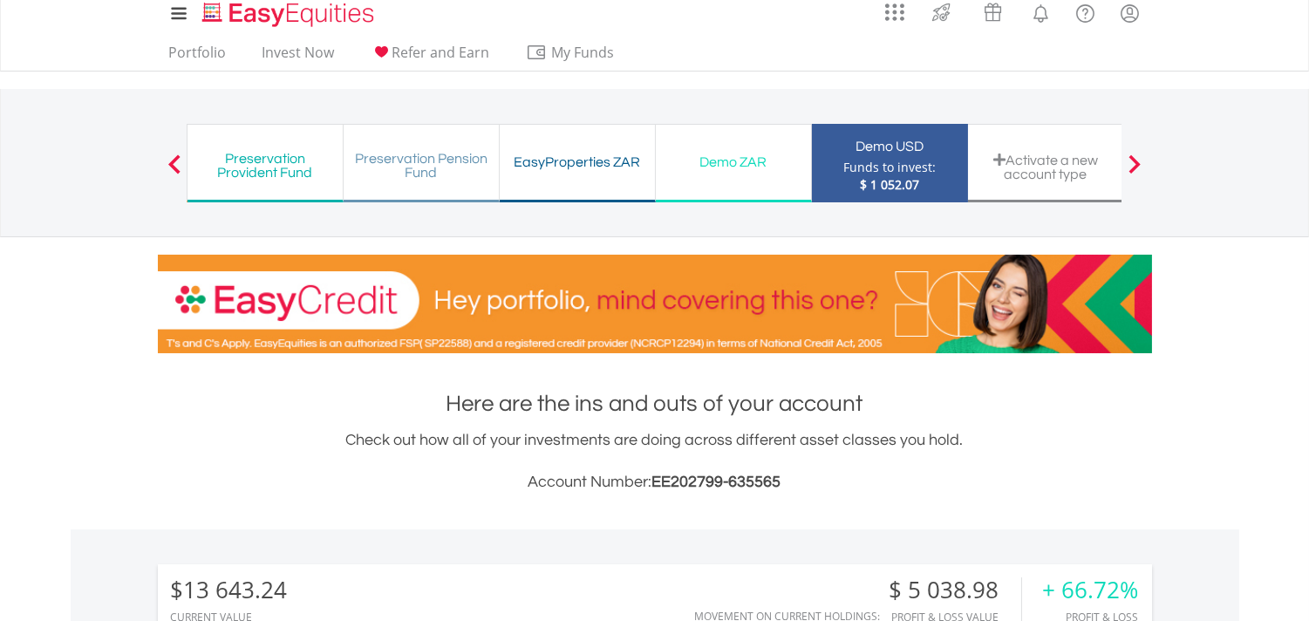
scroll to position [0, 0]
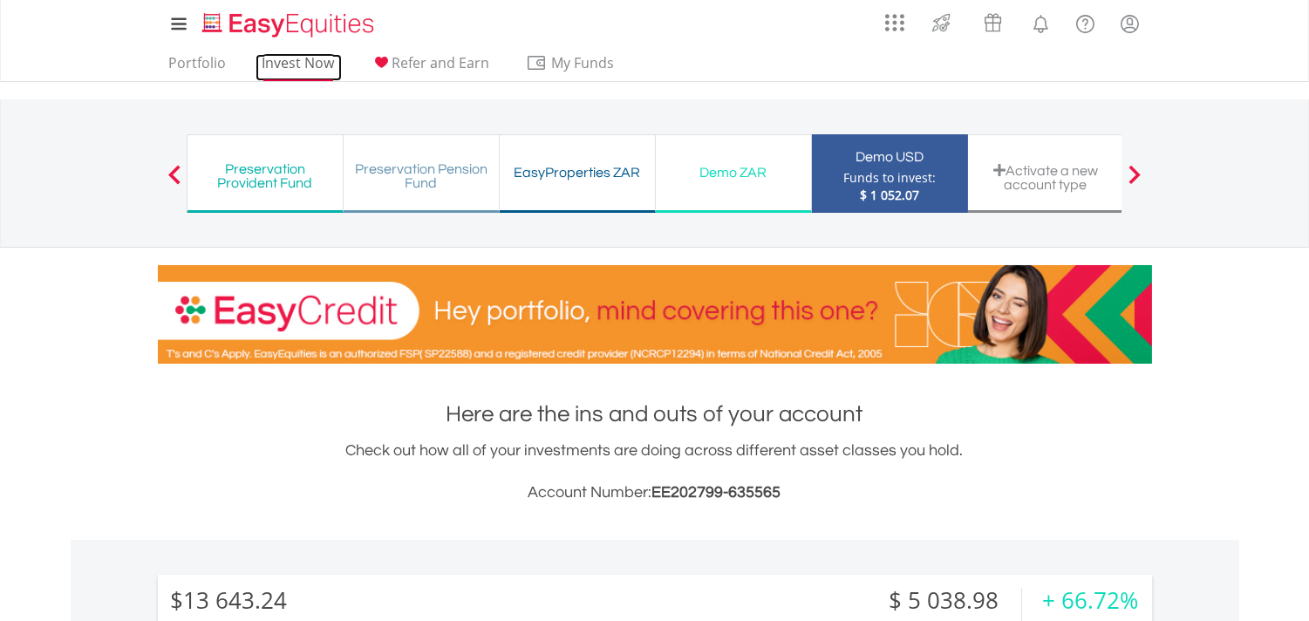
click at [303, 67] on link "Invest Now" at bounding box center [299, 67] width 86 height 27
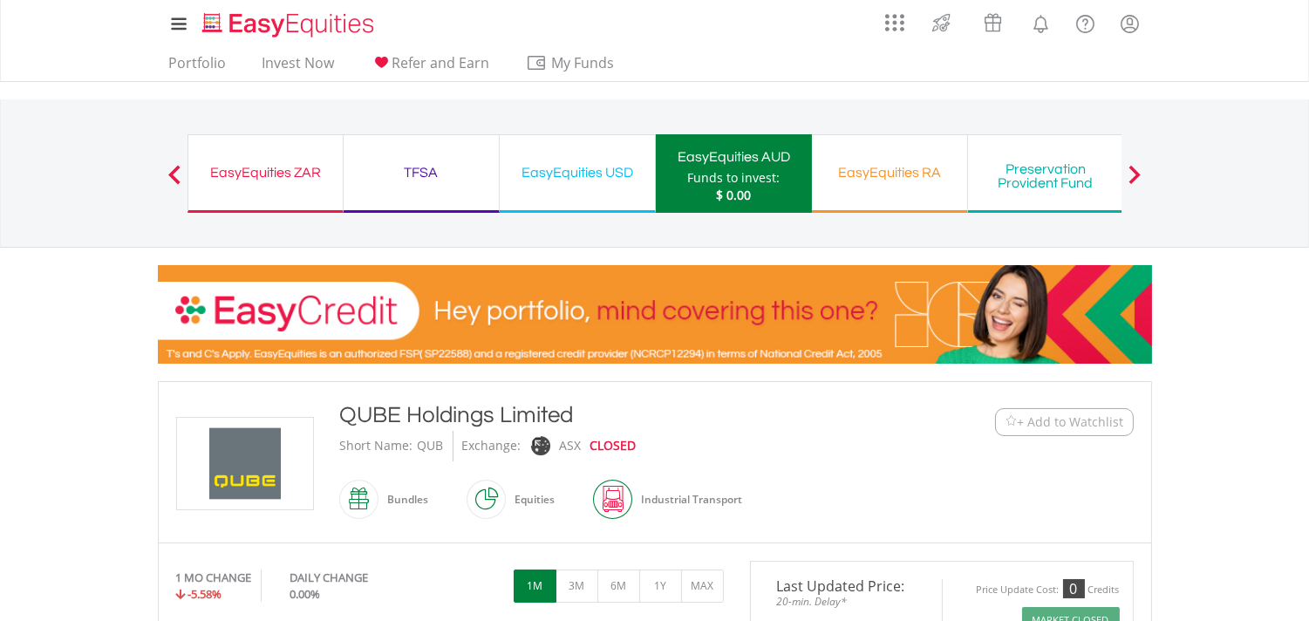
click at [1137, 174] on span at bounding box center [1134, 174] width 12 height 19
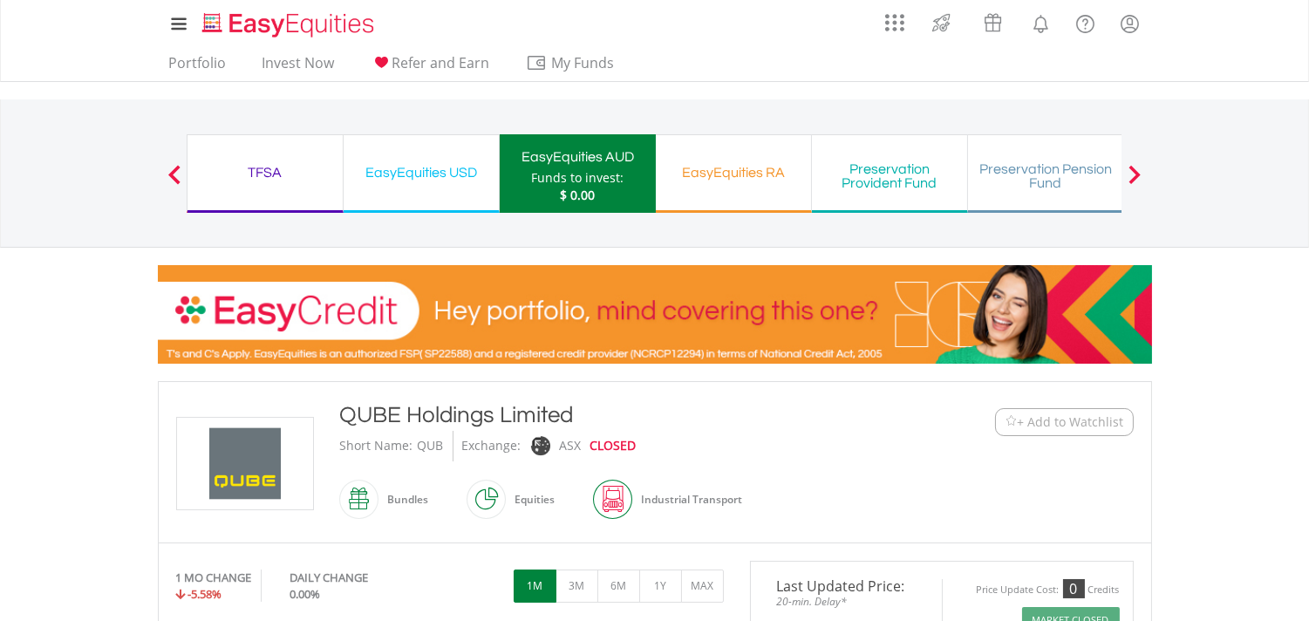
click at [1137, 174] on span at bounding box center [1134, 174] width 12 height 19
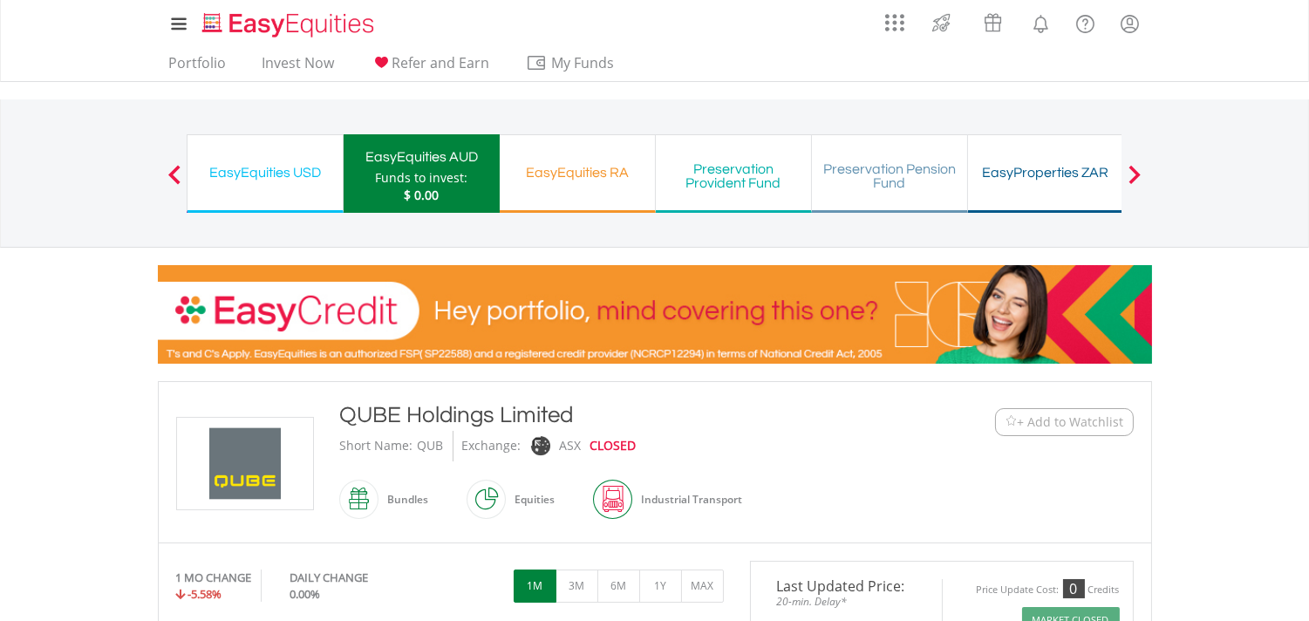
click at [1137, 174] on span at bounding box center [1134, 174] width 12 height 19
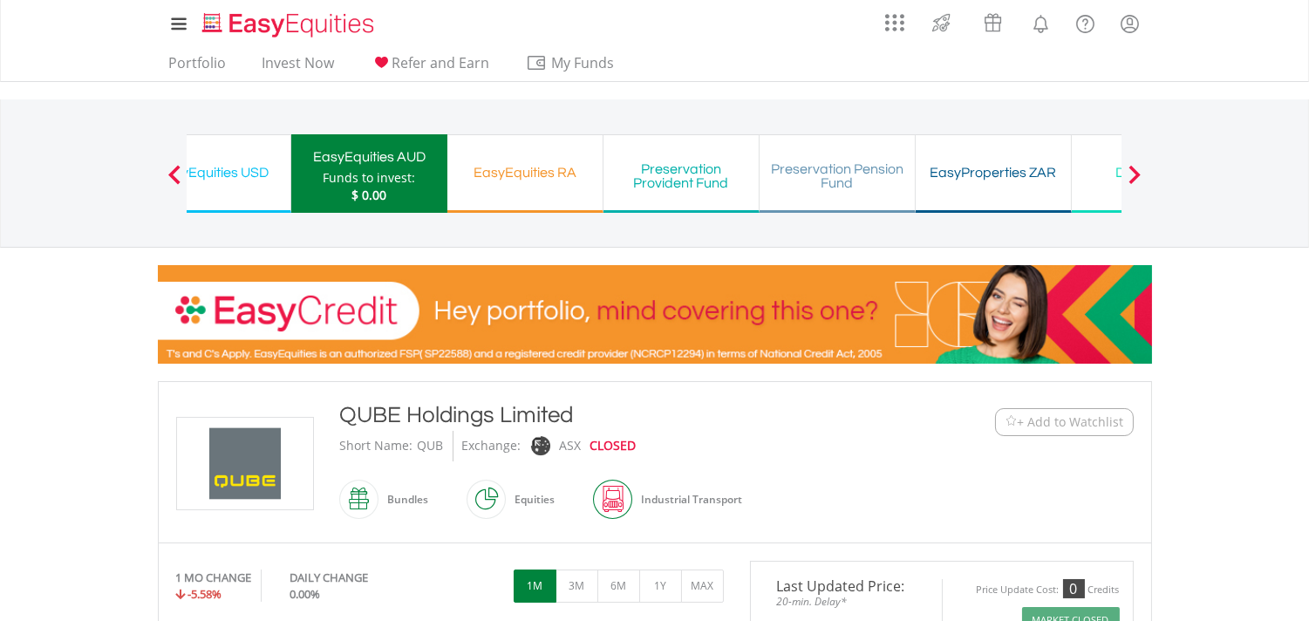
click at [1137, 174] on span at bounding box center [1134, 174] width 12 height 19
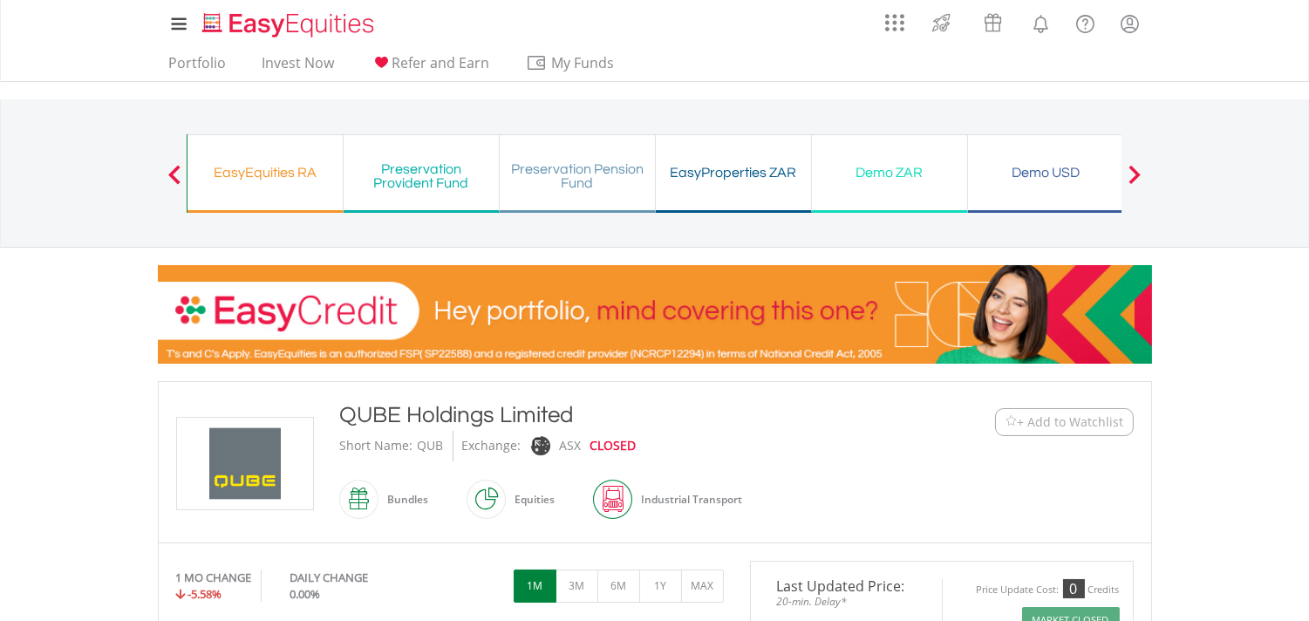
click at [1067, 170] on div "Demo USD" at bounding box center [1045, 172] width 134 height 24
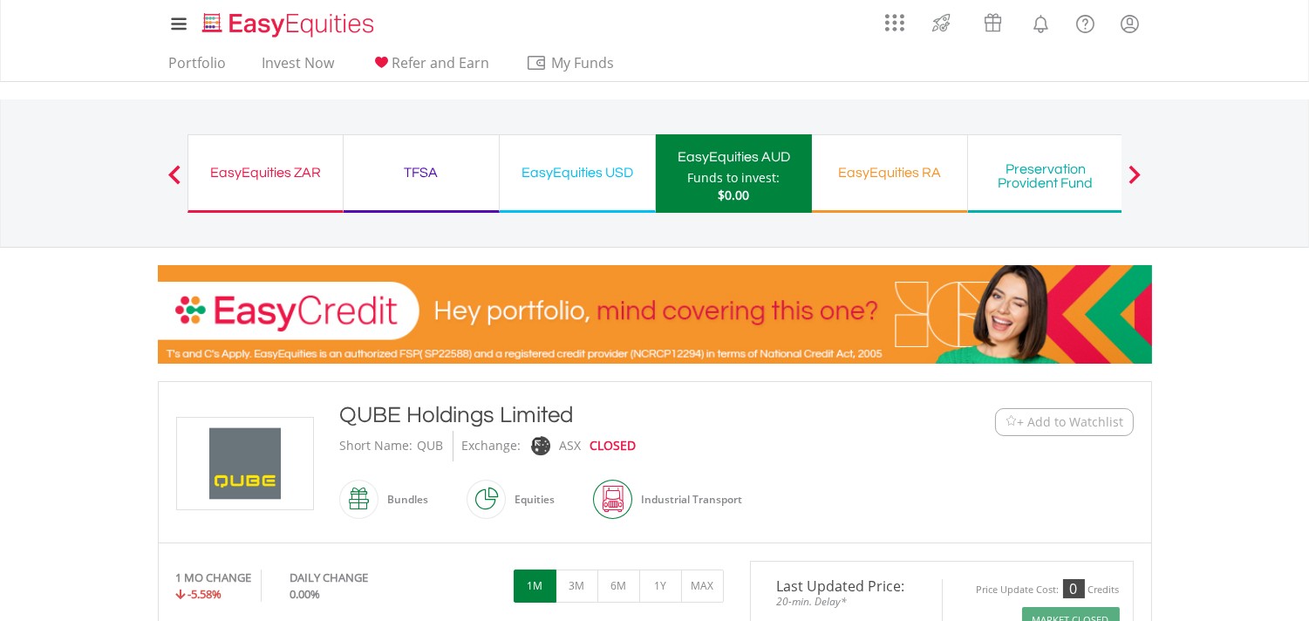
click at [885, 181] on div "EasyEquities RA" at bounding box center [889, 172] width 134 height 24
click at [904, 177] on div "EasyEquities RA" at bounding box center [889, 172] width 134 height 24
click at [1135, 175] on span at bounding box center [1134, 174] width 12 height 19
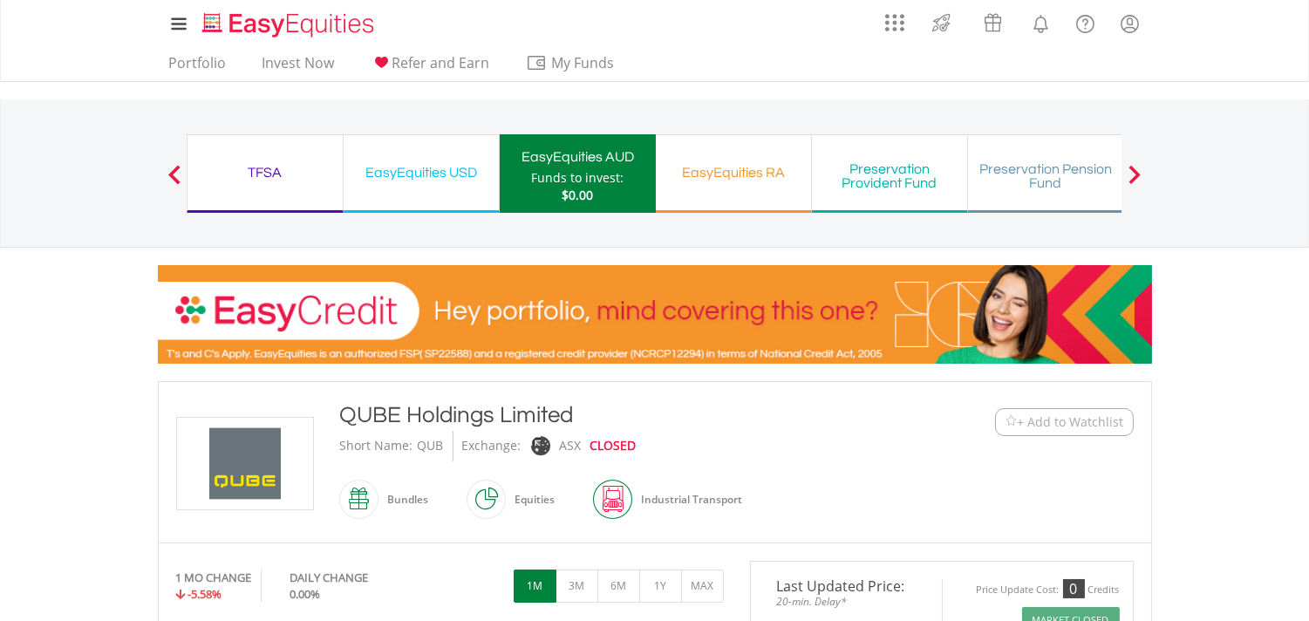
click at [1135, 175] on span at bounding box center [1134, 174] width 12 height 19
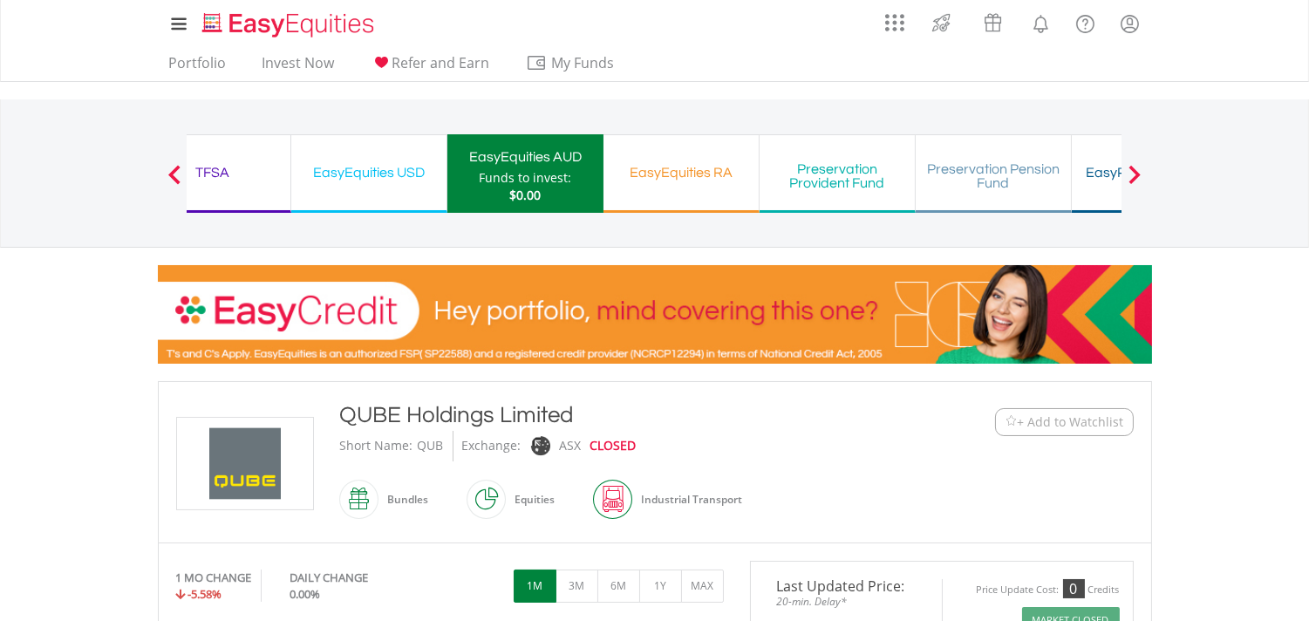
click at [1135, 175] on span at bounding box center [1134, 174] width 12 height 19
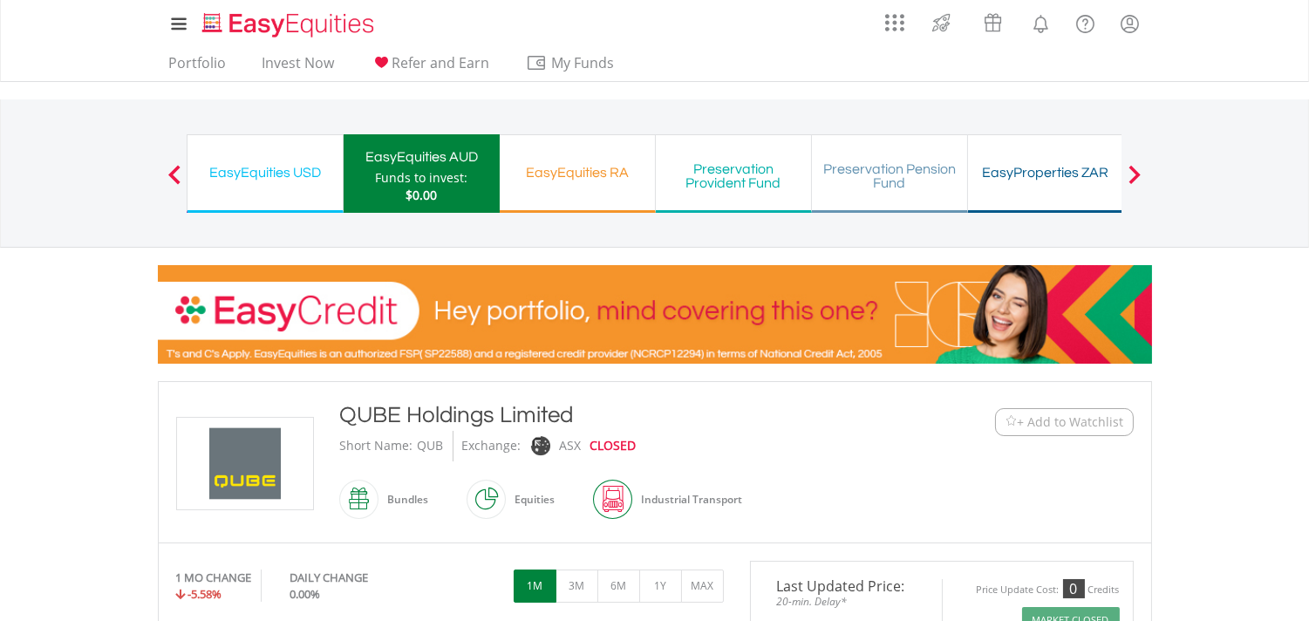
click at [1135, 175] on span at bounding box center [1134, 174] width 12 height 19
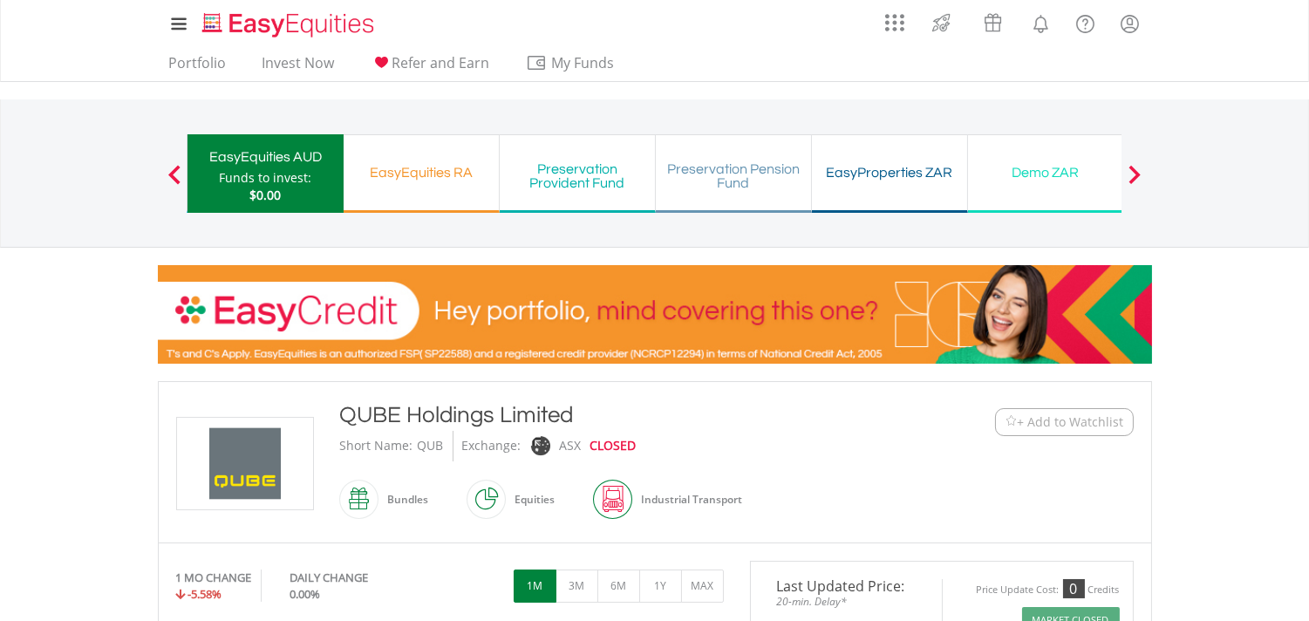
click at [1135, 175] on span at bounding box center [1134, 174] width 12 height 19
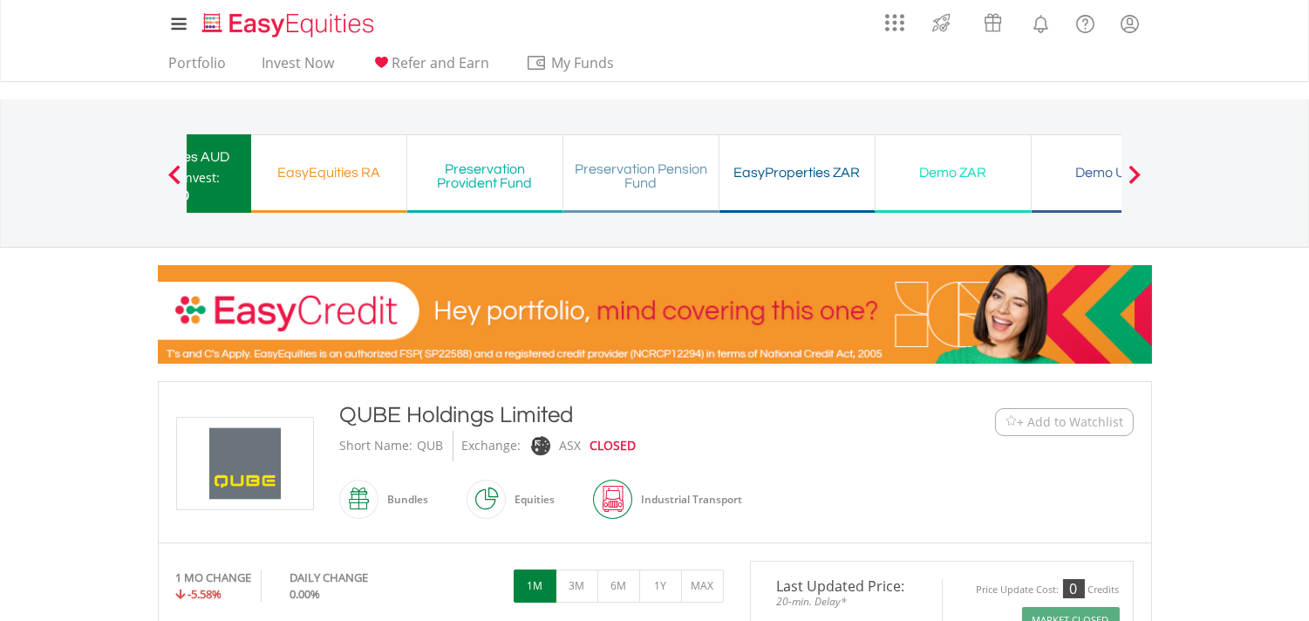
click at [1135, 175] on span at bounding box center [1134, 174] width 12 height 19
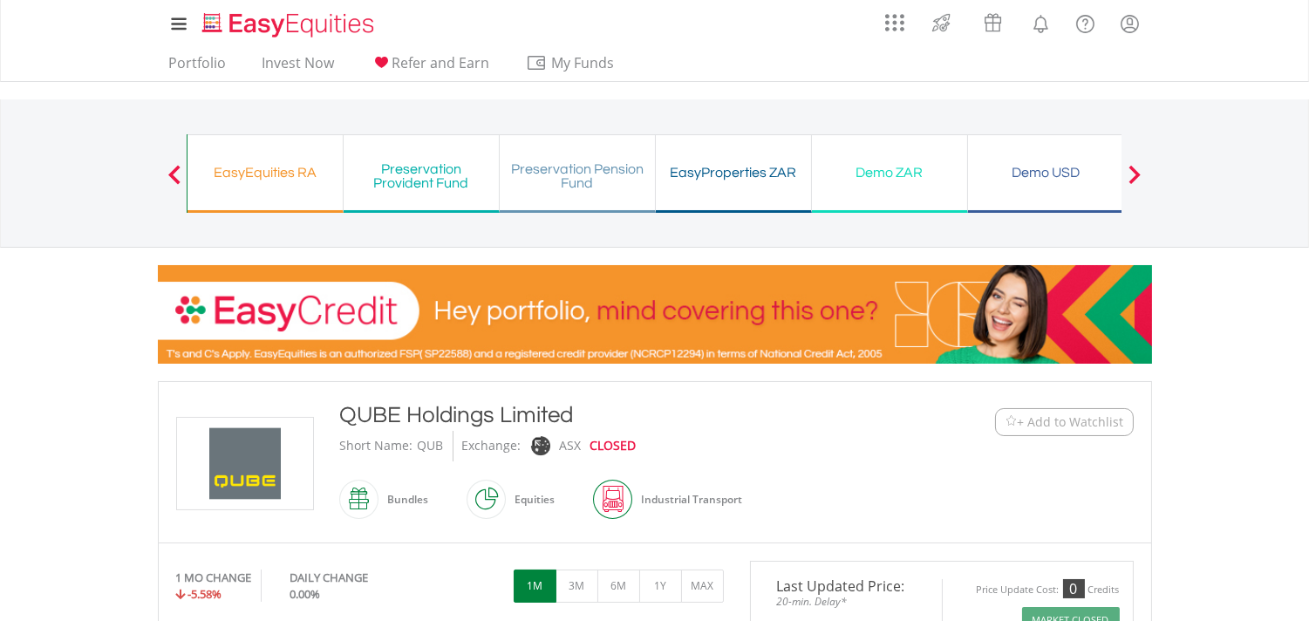
click at [1135, 175] on span at bounding box center [1134, 174] width 12 height 19
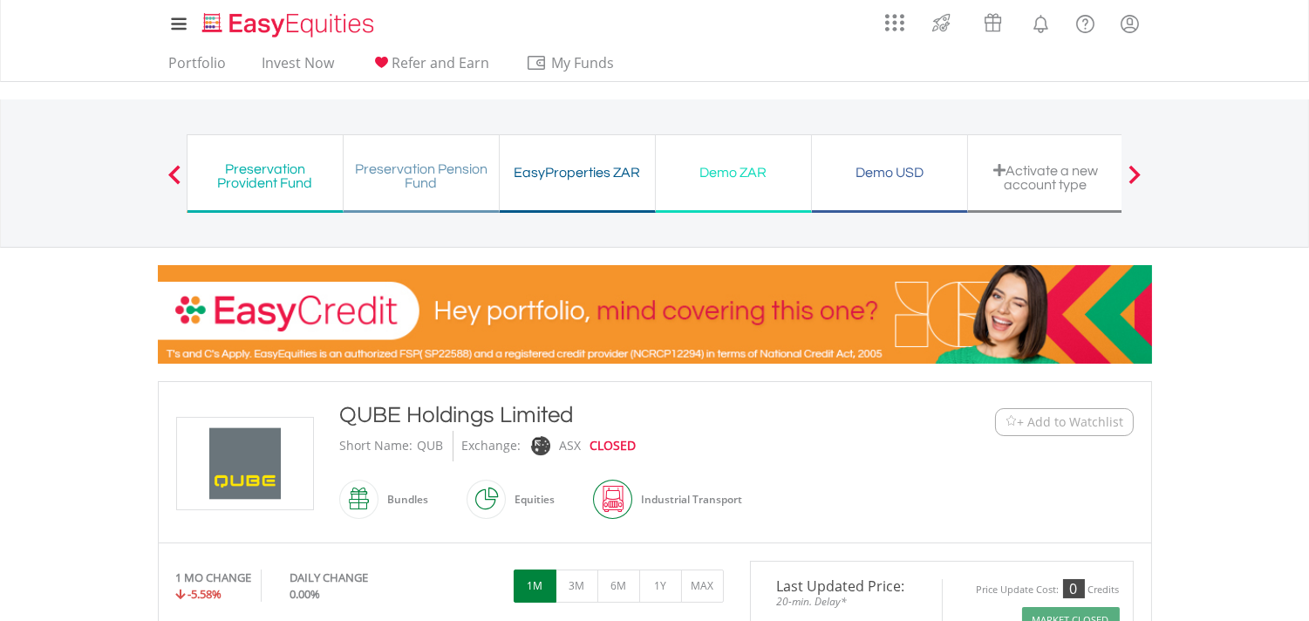
click at [1135, 175] on span at bounding box center [1134, 174] width 12 height 19
click at [863, 180] on div "Demo USD" at bounding box center [889, 172] width 134 height 24
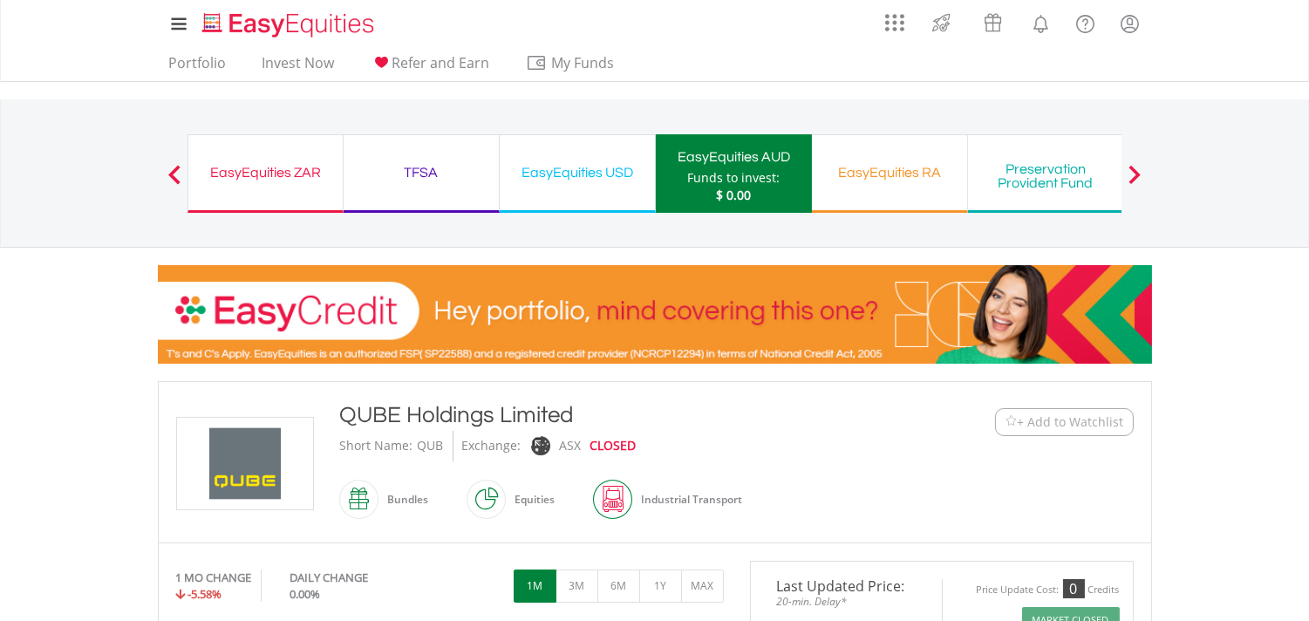
click at [168, 172] on span at bounding box center [174, 174] width 12 height 19
click at [1140, 167] on span at bounding box center [1134, 174] width 12 height 19
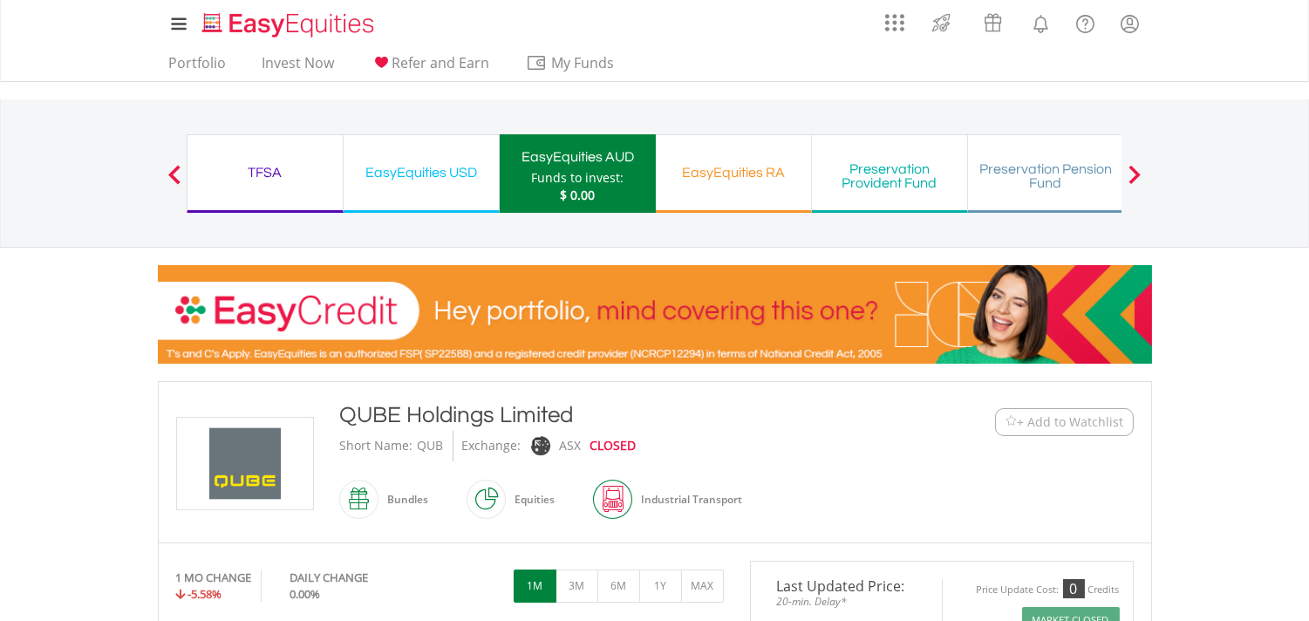
click at [1140, 167] on span at bounding box center [1134, 174] width 12 height 19
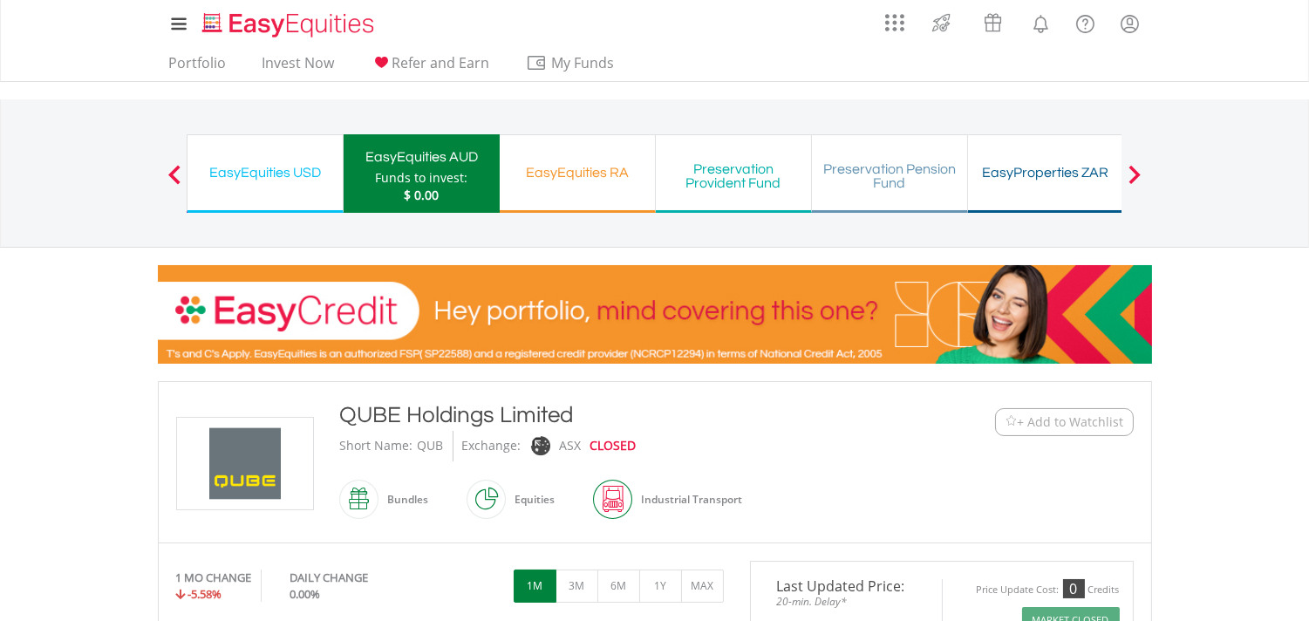
click at [1140, 167] on span at bounding box center [1134, 174] width 12 height 19
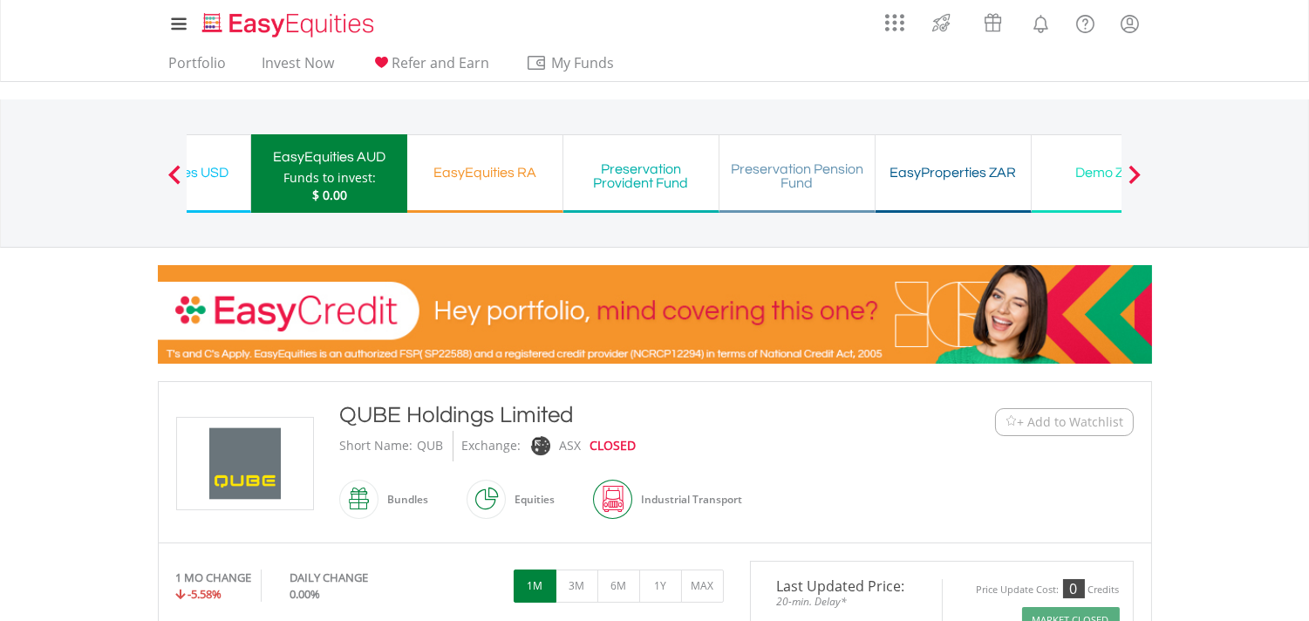
click at [1140, 167] on span at bounding box center [1134, 174] width 12 height 19
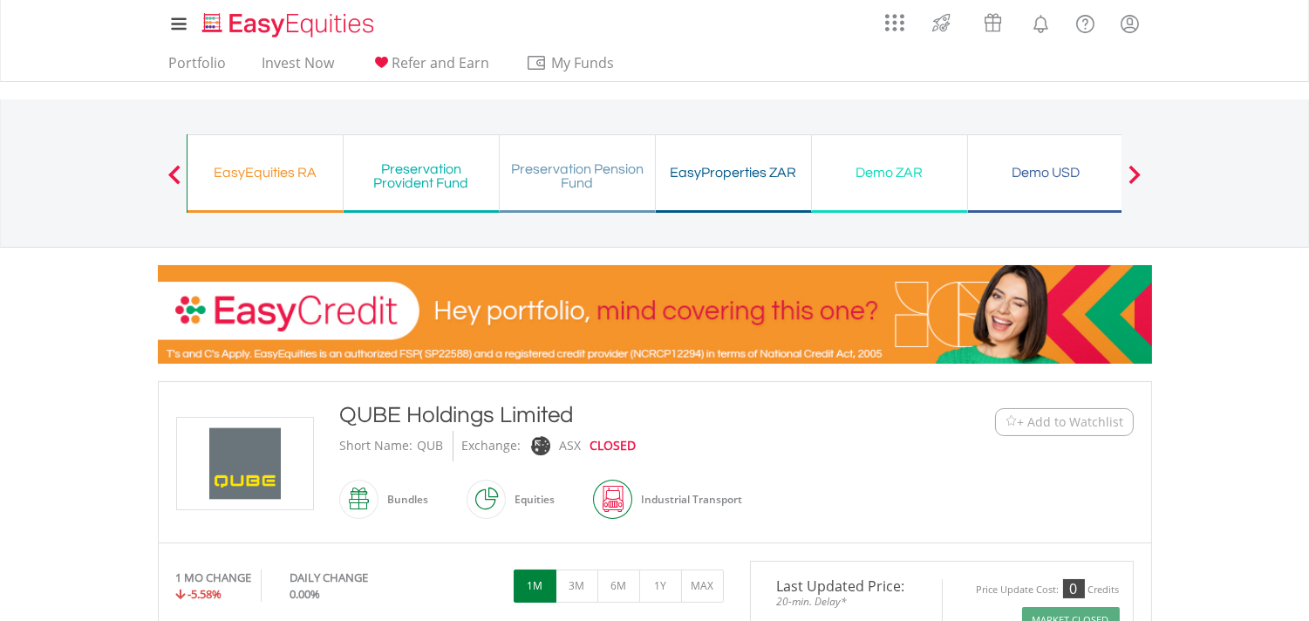
click at [1140, 167] on span at bounding box center [1134, 174] width 12 height 19
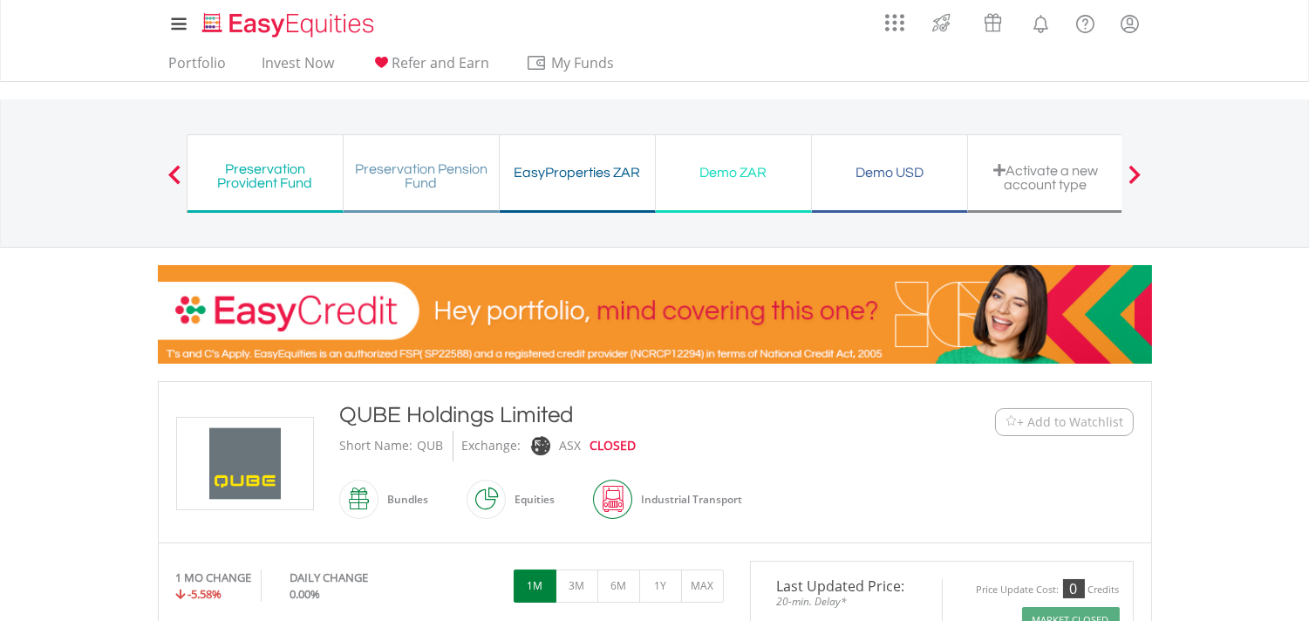
click at [725, 177] on div "Demo ZAR" at bounding box center [733, 172] width 134 height 24
